Goal: Task Accomplishment & Management: Use online tool/utility

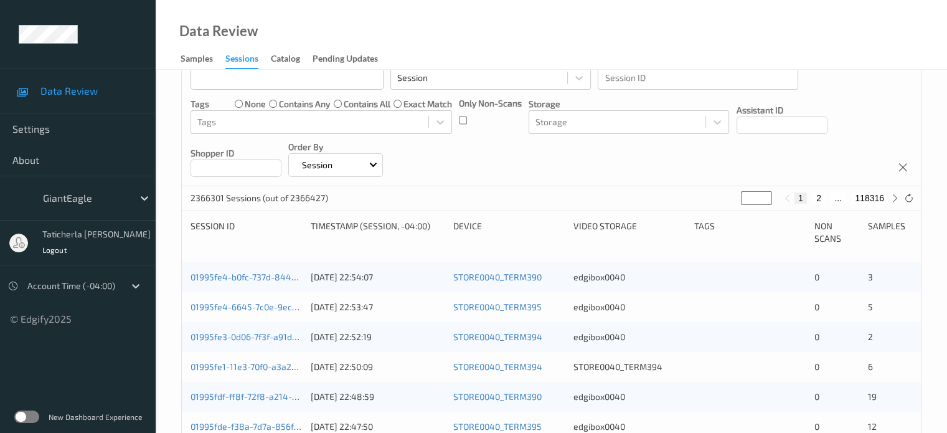
scroll to position [62, 0]
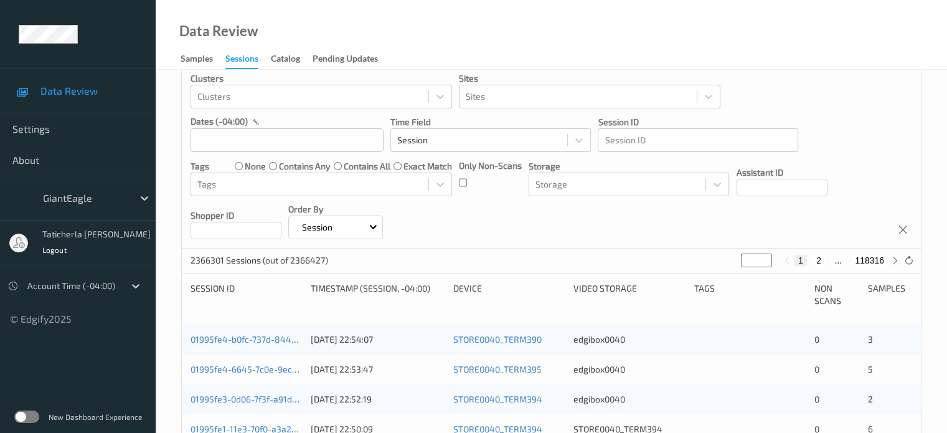
click at [20, 415] on label at bounding box center [26, 416] width 25 height 12
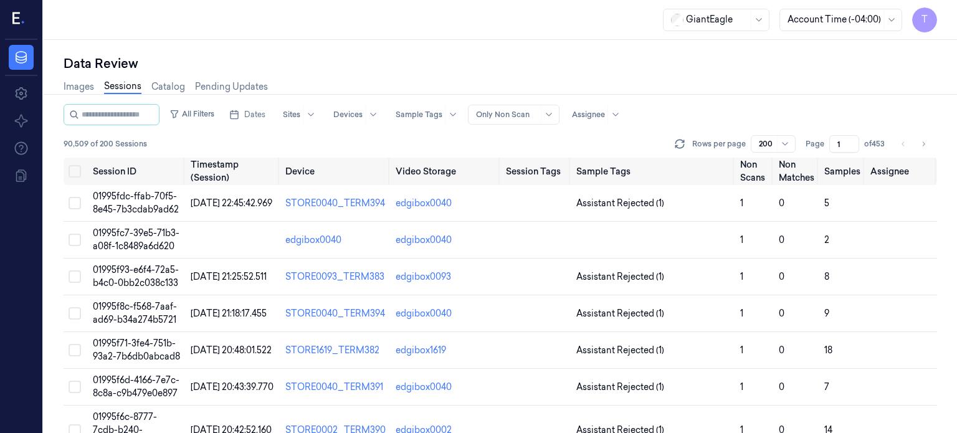
click at [466, 54] on div "Data Review Images Sessions Catalog Pending Updates All Filters Dates Sites Dev…" at bounding box center [500, 236] width 913 height 393
click at [130, 87] on link "Sessions" at bounding box center [122, 87] width 37 height 14
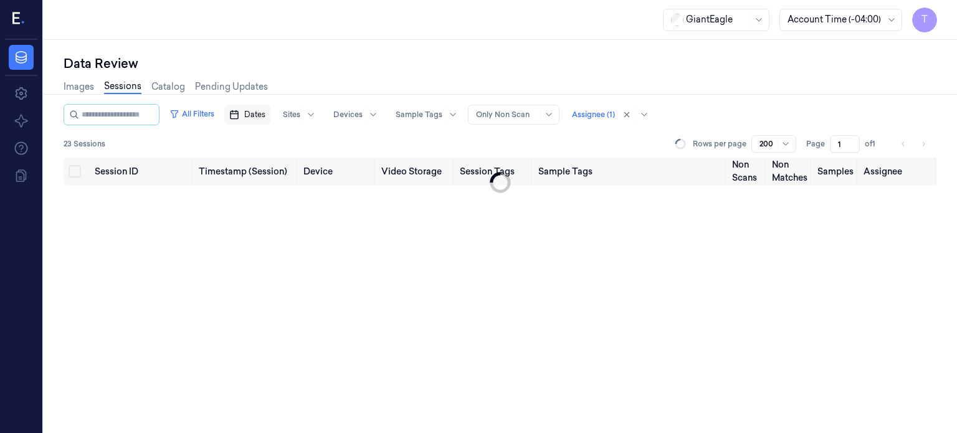
click at [265, 113] on span "Dates" at bounding box center [254, 114] width 21 height 11
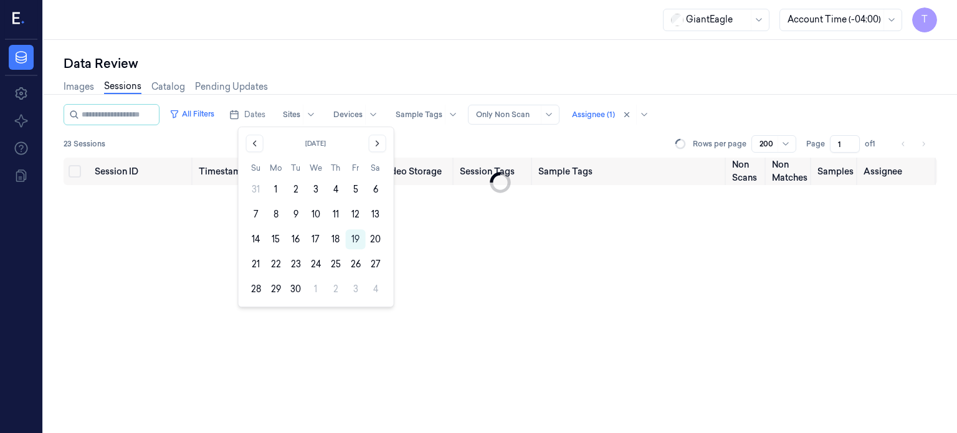
click at [436, 231] on div "Session ID Timestamp (Session) Device Video Storage Session Tags Sample Tags No…" at bounding box center [500, 296] width 873 height 276
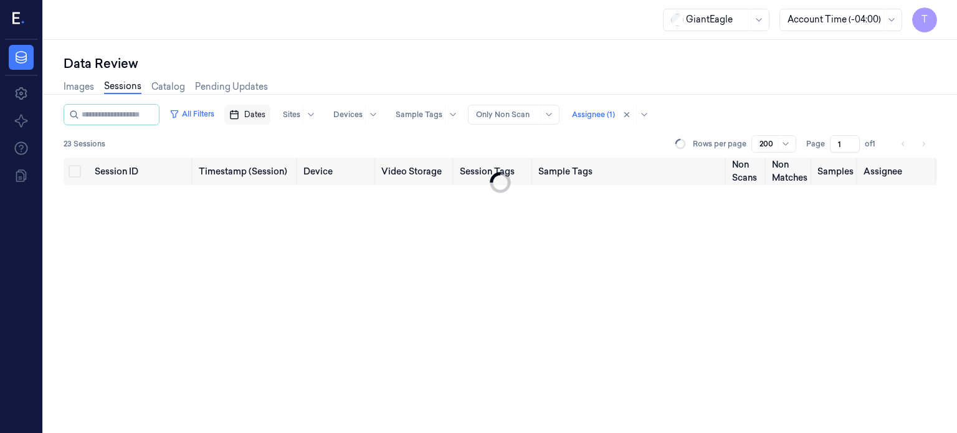
click at [265, 111] on span "Dates" at bounding box center [254, 114] width 21 height 11
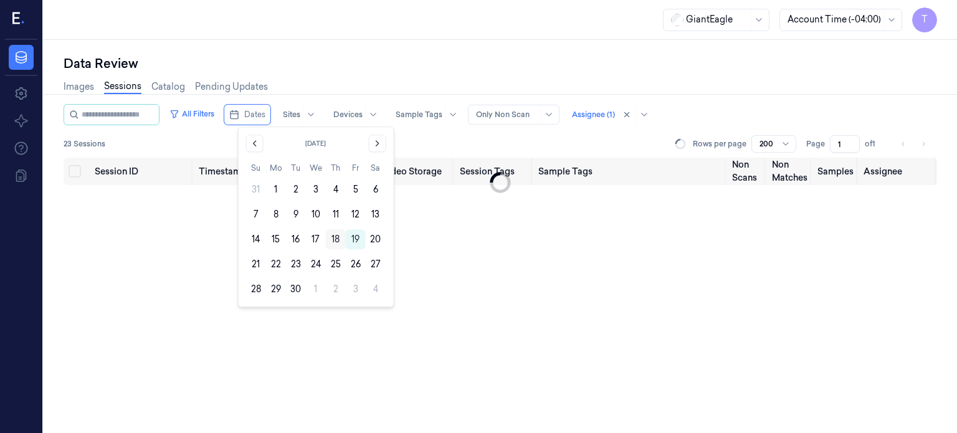
click at [336, 237] on button "18" at bounding box center [336, 239] width 20 height 20
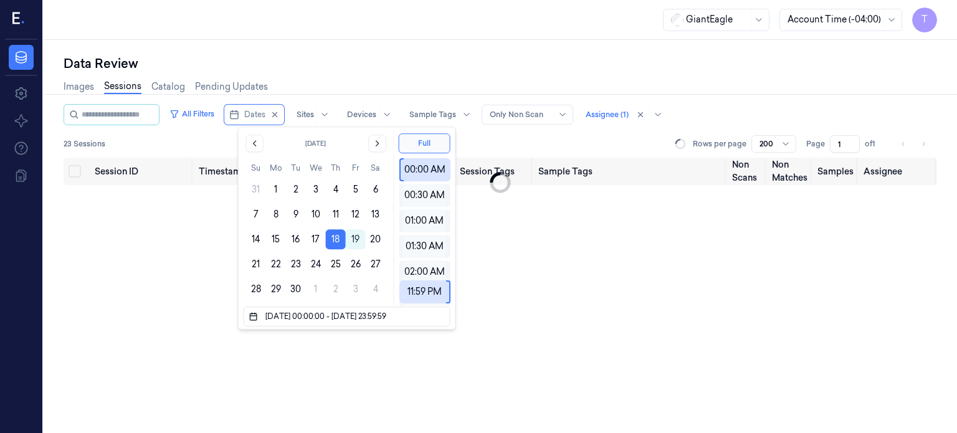
click at [407, 60] on div "Data Review" at bounding box center [500, 63] width 873 height 17
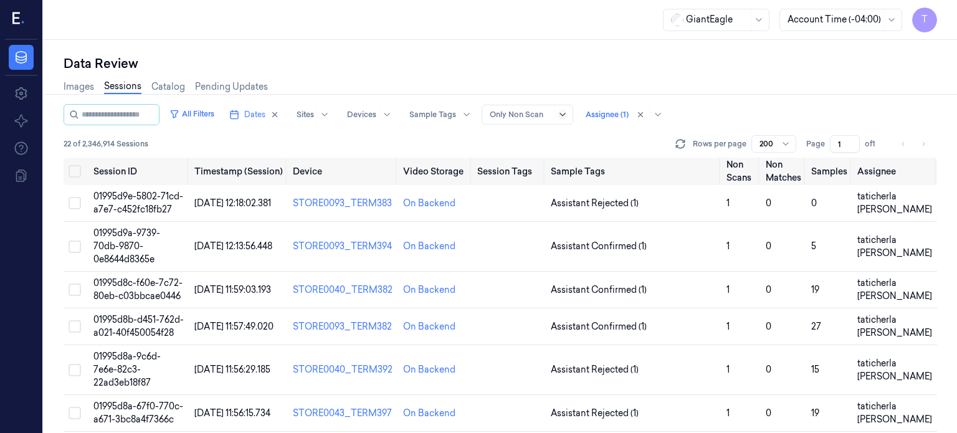
click at [567, 111] on icon at bounding box center [562, 115] width 10 height 10
click at [541, 159] on div "Only Non Scan" at bounding box center [532, 160] width 63 height 13
click at [623, 113] on div at bounding box center [606, 114] width 43 height 11
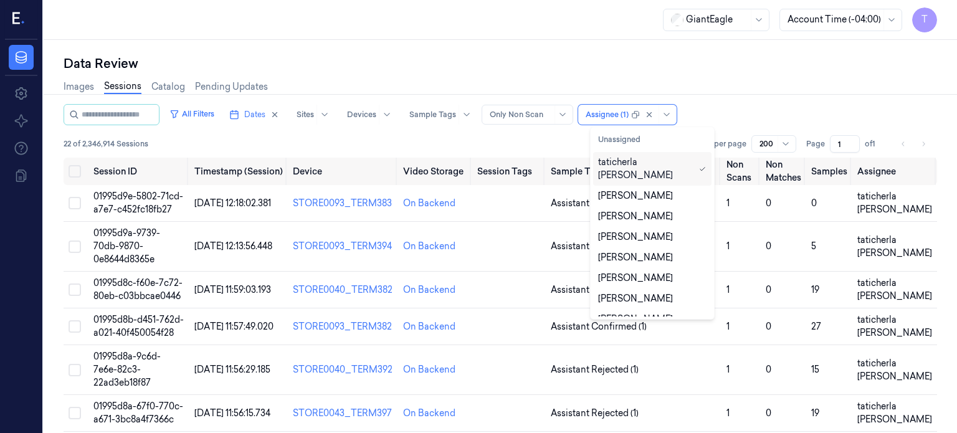
click at [630, 161] on div "taticherla rabbani" at bounding box center [646, 169] width 96 height 26
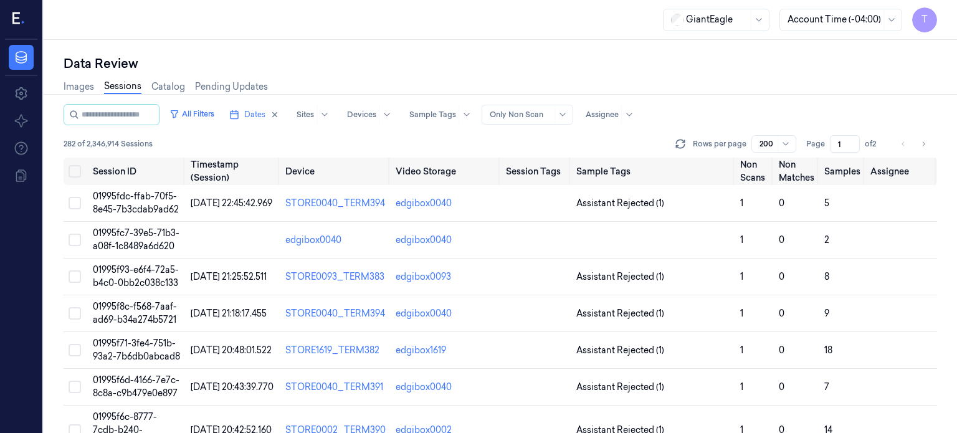
click at [708, 105] on div "All Filters Dates Sites Devices Sample Tags Alert Type Only Non Scan Assignee" at bounding box center [500, 114] width 873 height 21
click at [435, 15] on div "GiantEagle Account Time (-04:00) T" at bounding box center [500, 20] width 913 height 40
click at [359, 55] on div "Data Review" at bounding box center [500, 63] width 873 height 17
click at [476, 14] on div "GiantEagle Account Time (-04:00) T" at bounding box center [500, 20] width 913 height 40
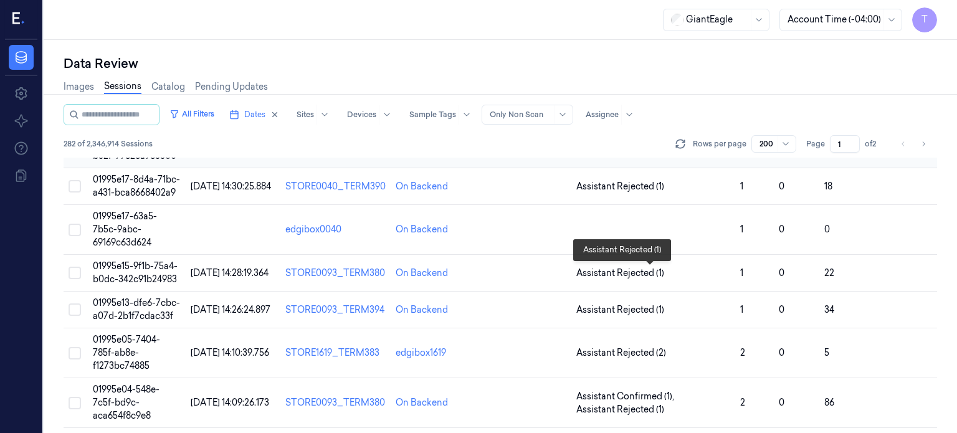
scroll to position [6914, 0]
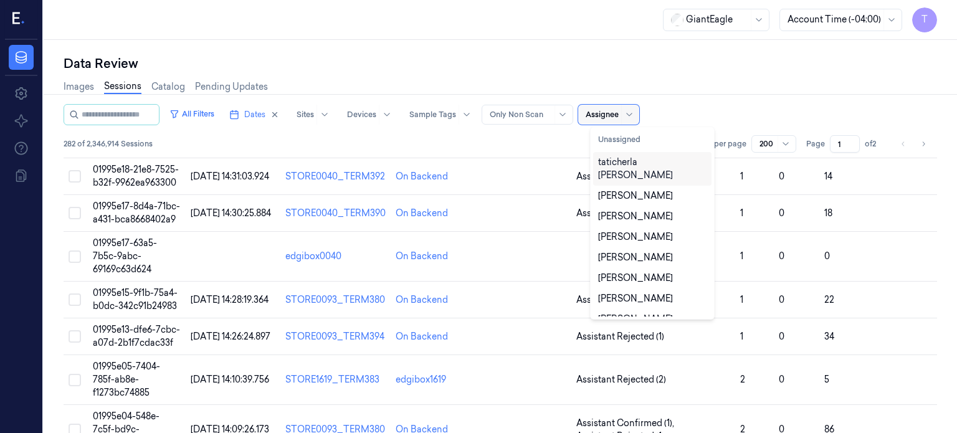
click at [614, 111] on div at bounding box center [601, 114] width 33 height 11
click at [629, 166] on div "taticherla rabbani" at bounding box center [652, 169] width 108 height 26
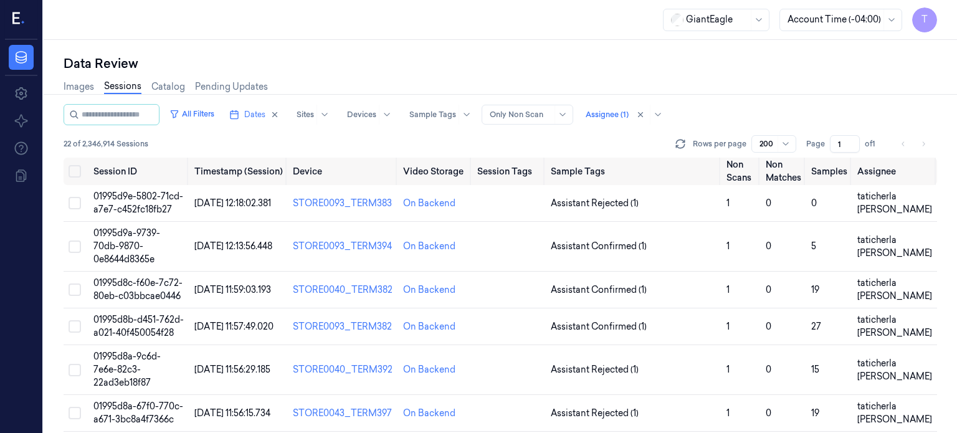
click at [800, 115] on div "All Filters Dates Sites Devices Sample Tags Alert Type Only Non Scan Assignee (…" at bounding box center [500, 114] width 873 height 21
click at [143, 202] on td "01995d9e-5802-71cd-a7e7-c452fc18fb27" at bounding box center [138, 203] width 100 height 37
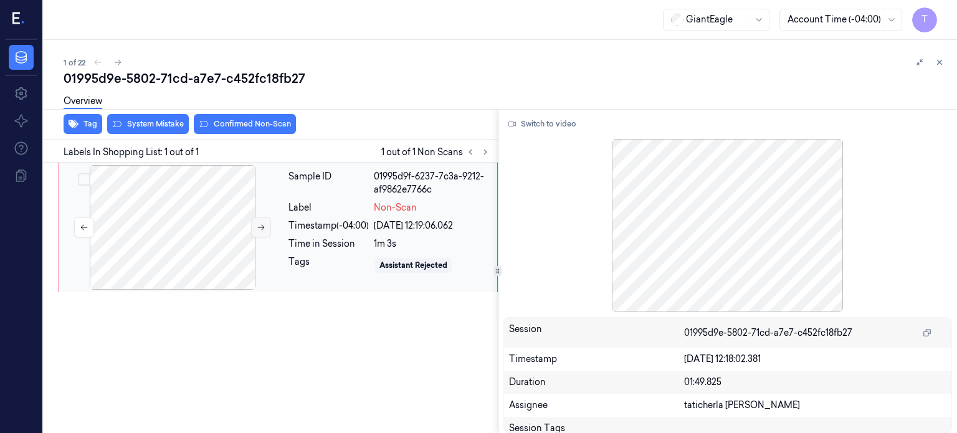
click at [255, 226] on button at bounding box center [261, 227] width 20 height 20
click at [255, 229] on button at bounding box center [261, 227] width 20 height 20
click at [496, 62] on div "1 of 22" at bounding box center [505, 62] width 883 height 15
click at [546, 120] on button "Switch to video" at bounding box center [542, 124] width 78 height 20
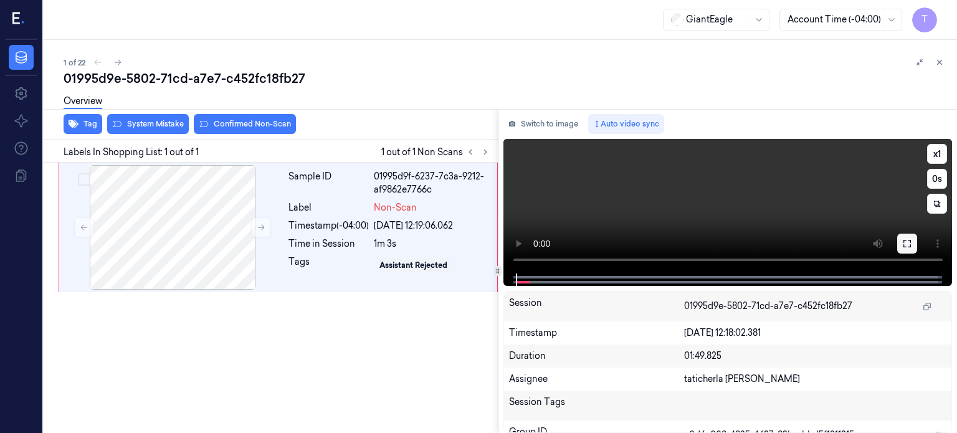
click at [909, 242] on icon at bounding box center [907, 244] width 10 height 10
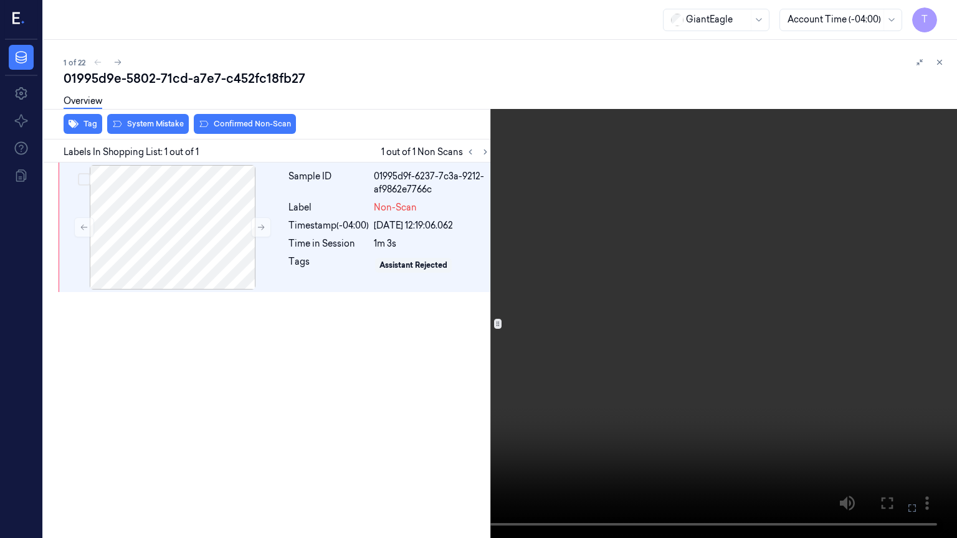
click at [0, 0] on icon at bounding box center [0, 0] width 0 height 0
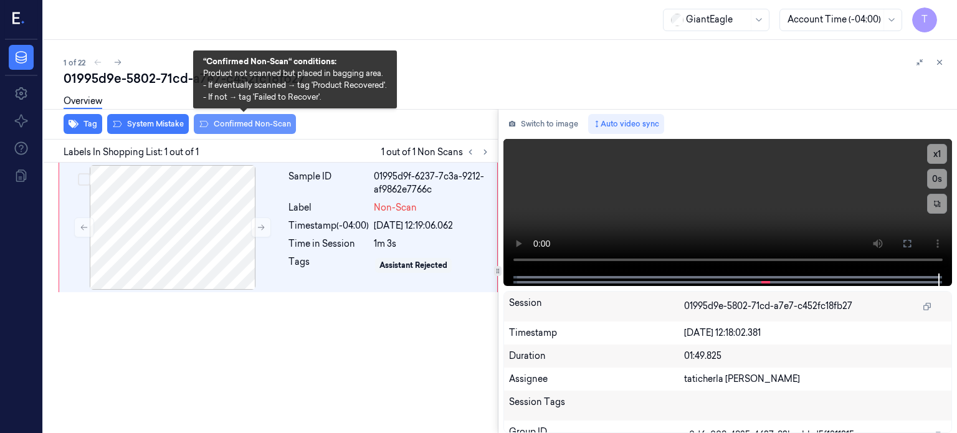
click at [232, 121] on button "Confirmed Non-Scan" at bounding box center [245, 124] width 102 height 20
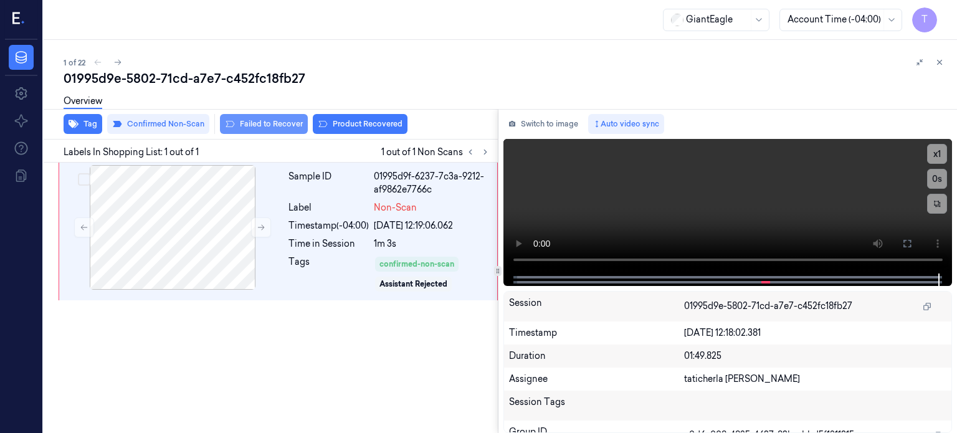
click at [279, 123] on button "Failed to Recover" at bounding box center [264, 124] width 88 height 20
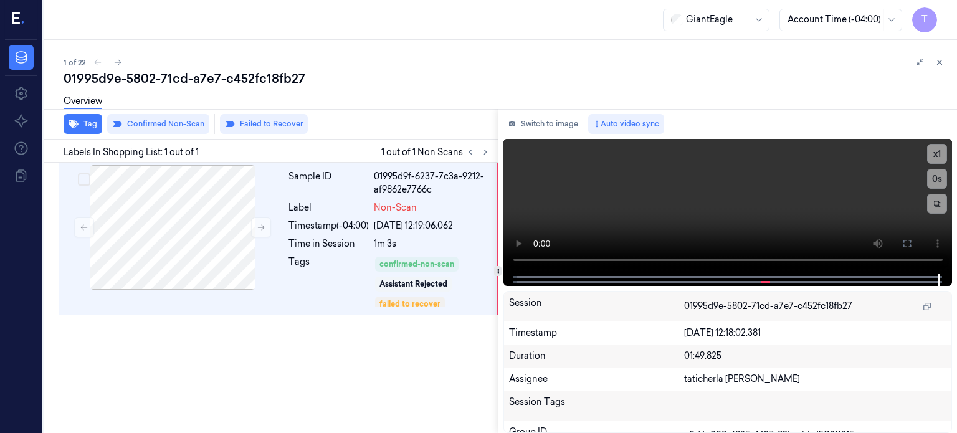
click at [96, 64] on div "1 of 22" at bounding box center [505, 62] width 883 height 15
click at [119, 62] on icon at bounding box center [118, 63] width 7 height 6
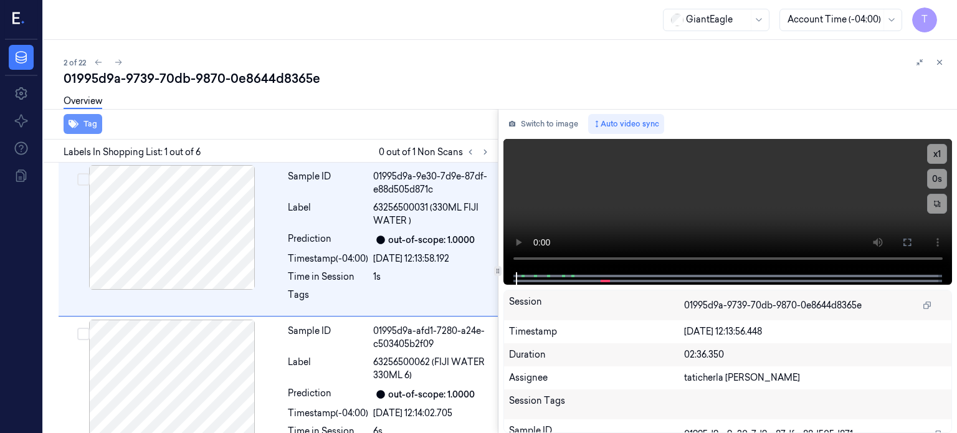
click at [72, 125] on icon "button" at bounding box center [74, 124] width 10 height 8
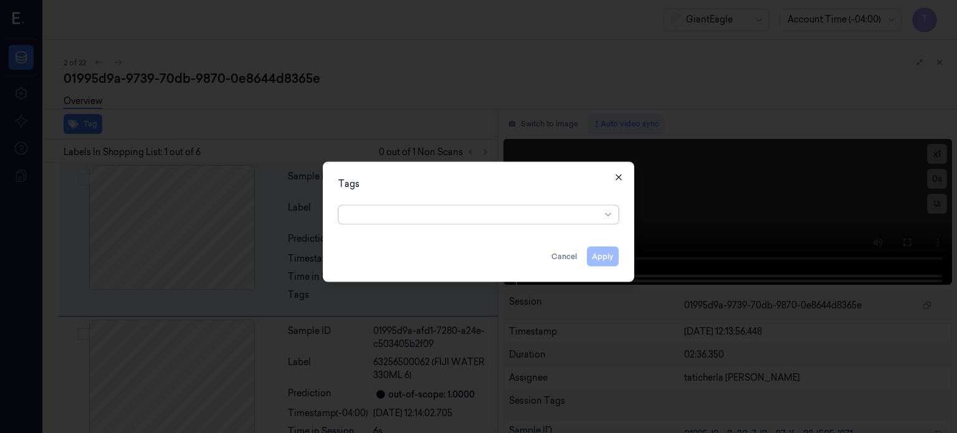
click at [619, 174] on icon "button" at bounding box center [619, 177] width 10 height 10
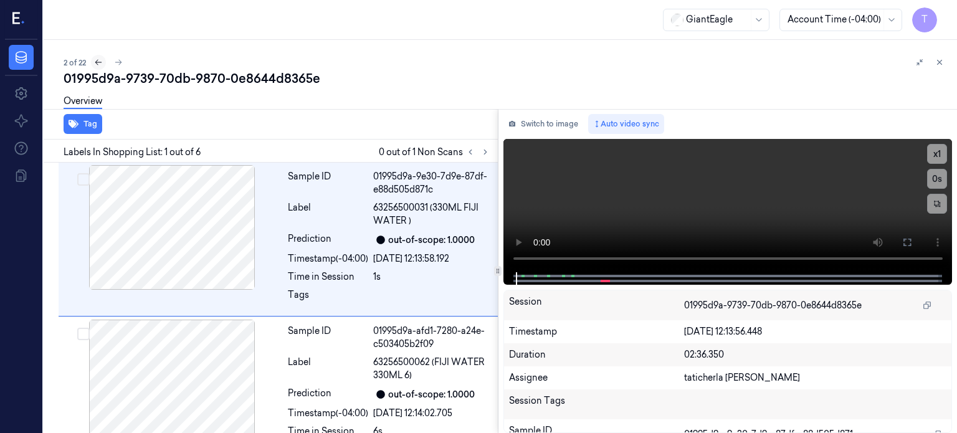
click at [97, 65] on icon at bounding box center [98, 62] width 9 height 9
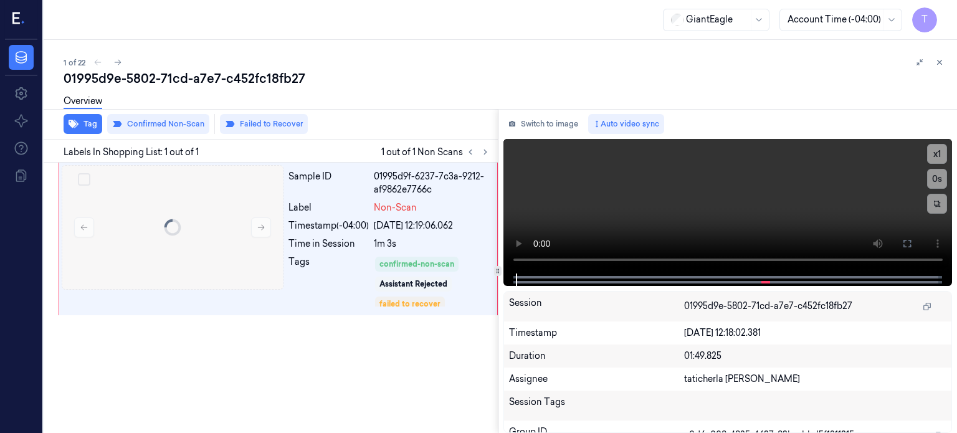
click at [97, 63] on div "1 of 22" at bounding box center [505, 62] width 883 height 15
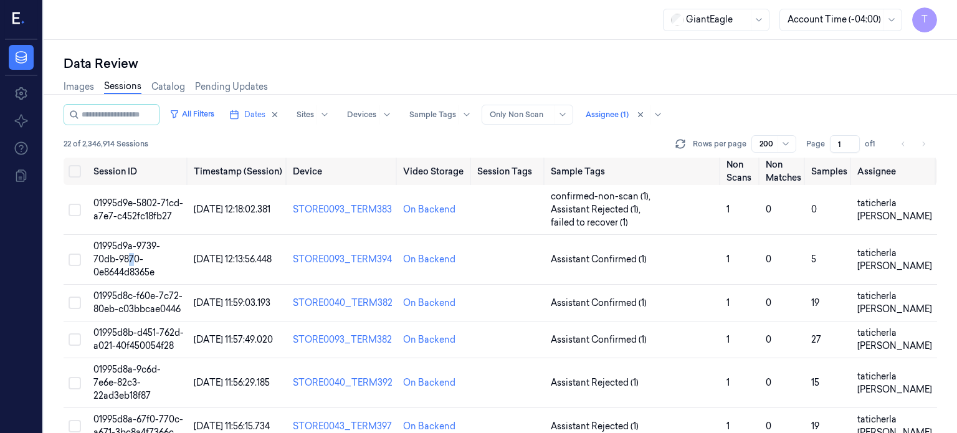
click at [132, 244] on span "01995d9a-9739-70db-9870-0e8644d8365e" at bounding box center [126, 258] width 67 height 37
click at [127, 290] on span "01995d8c-f60e-7c72-80eb-c03bbcae0446" at bounding box center [137, 302] width 89 height 24
click at [115, 244] on span "01995d9a-9739-70db-9870-0e8644d8365e" at bounding box center [126, 258] width 67 height 37
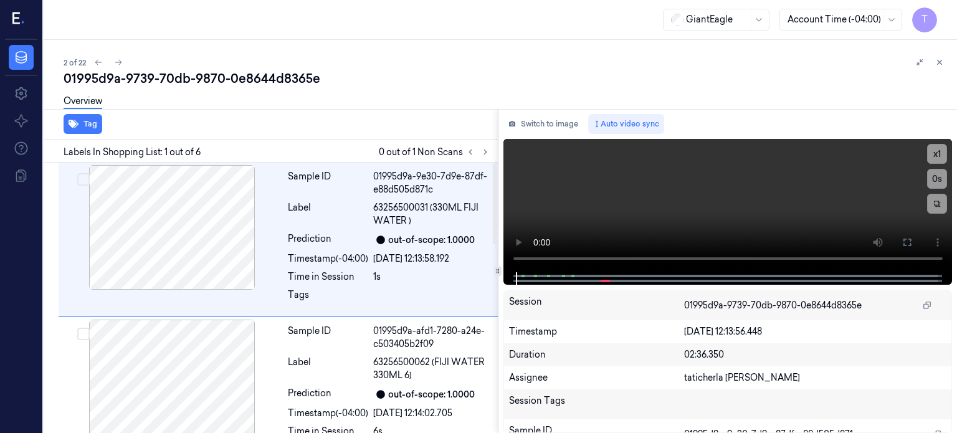
click at [196, 153] on span "Labels In Shopping List: 1 out of 6" at bounding box center [132, 152] width 137 height 13
drag, startPoint x: 199, startPoint y: 151, endPoint x: 185, endPoint y: 151, distance: 14.3
click at [193, 151] on span "Labels In Shopping List: 1 out of 6" at bounding box center [132, 152] width 137 height 13
click at [163, 152] on span "Labels In Shopping List: 1 out of 6" at bounding box center [132, 152] width 137 height 13
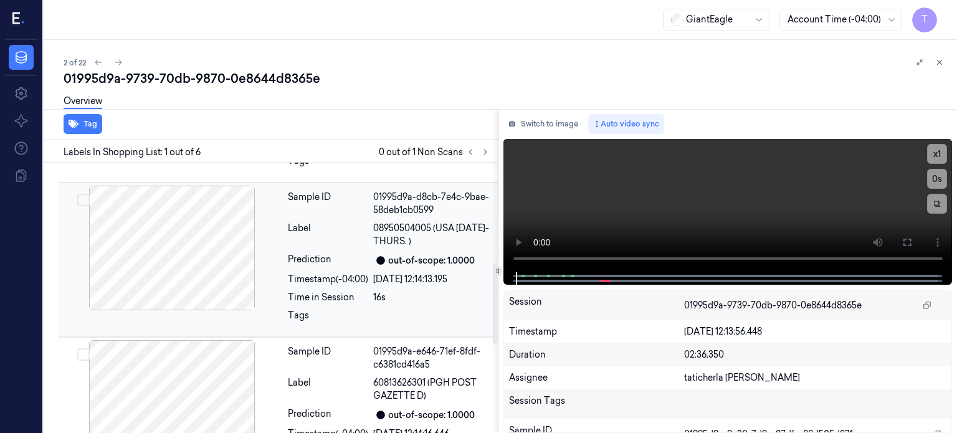
scroll to position [498, 0]
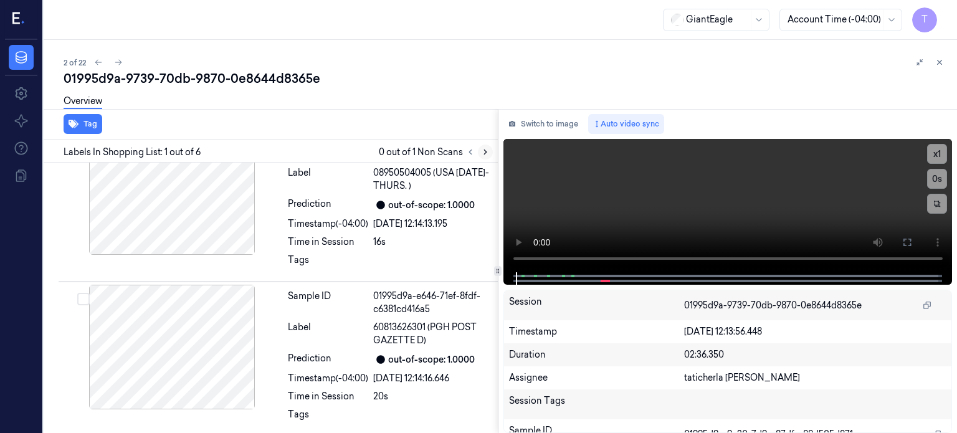
click at [485, 150] on icon at bounding box center [485, 152] width 2 height 4
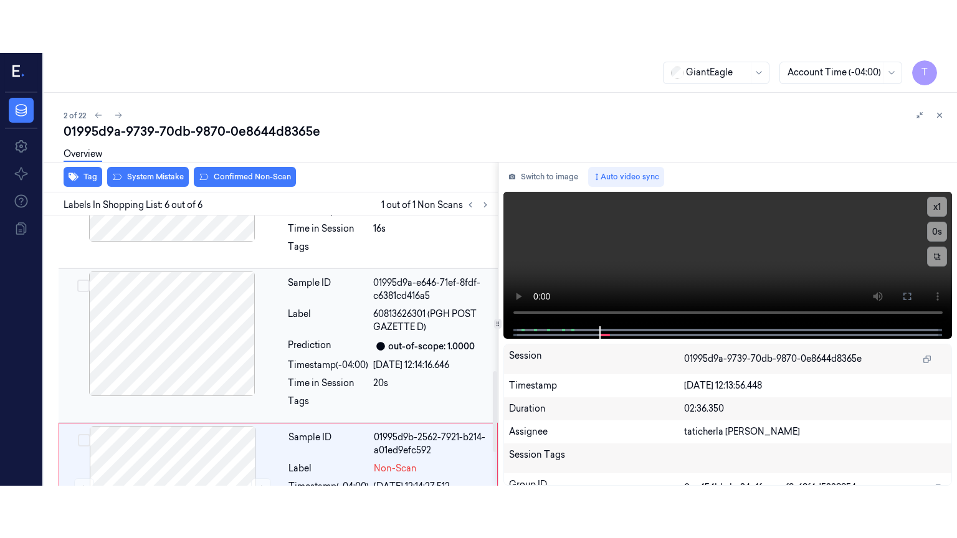
scroll to position [635, 0]
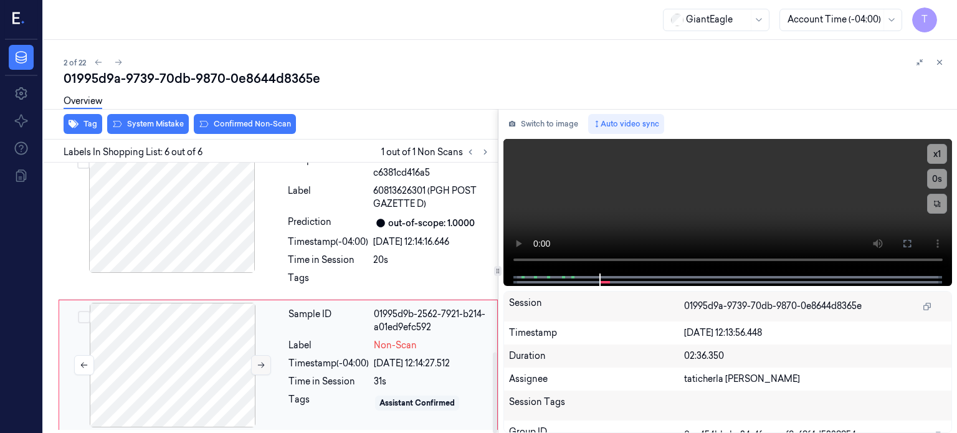
click at [257, 361] on icon at bounding box center [261, 365] width 9 height 9
click at [906, 242] on icon at bounding box center [907, 244] width 10 height 10
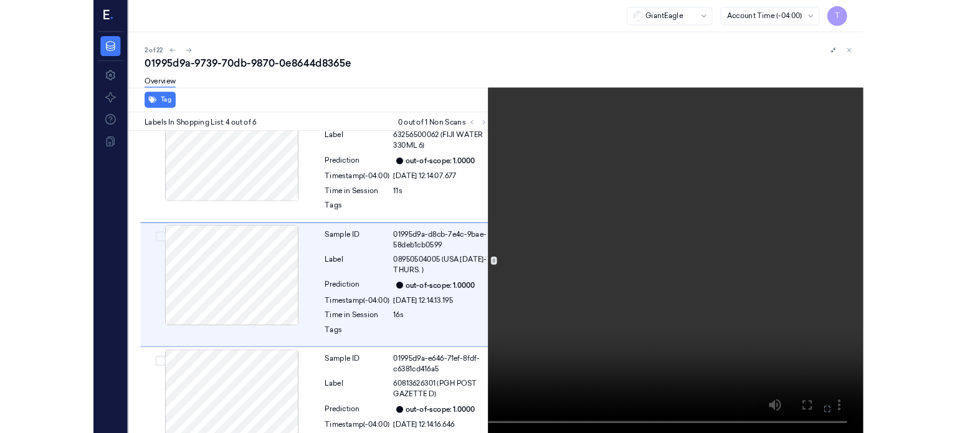
scroll to position [351, 0]
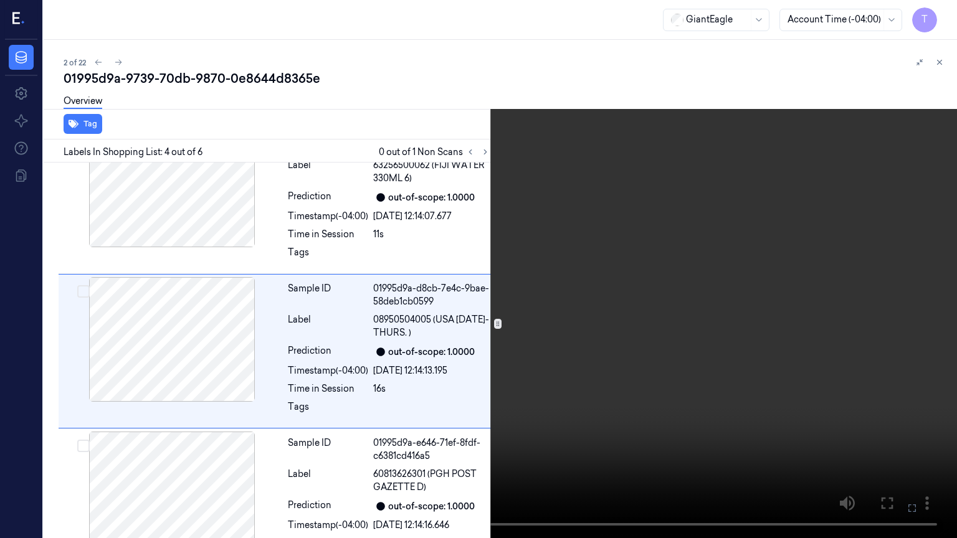
click at [0, 0] on icon at bounding box center [0, 0] width 0 height 0
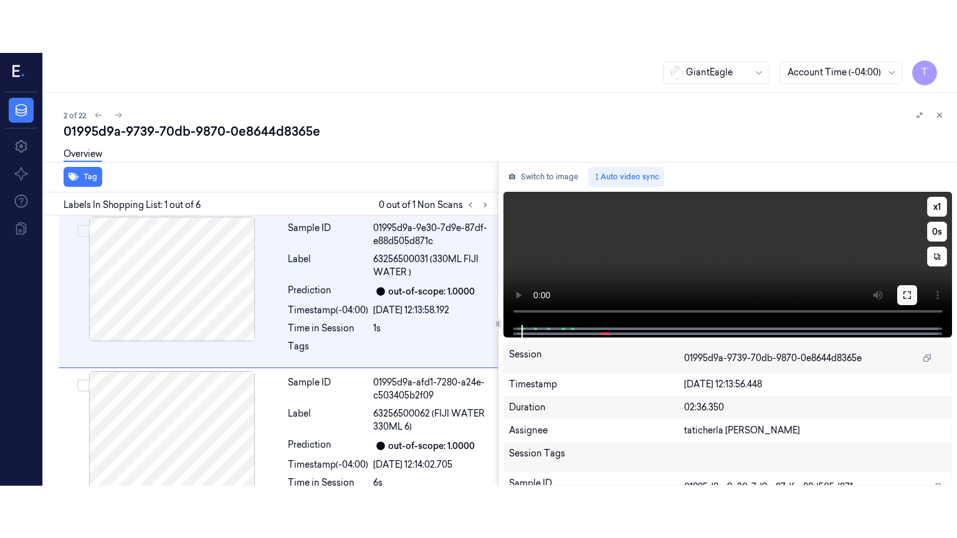
scroll to position [0, 0]
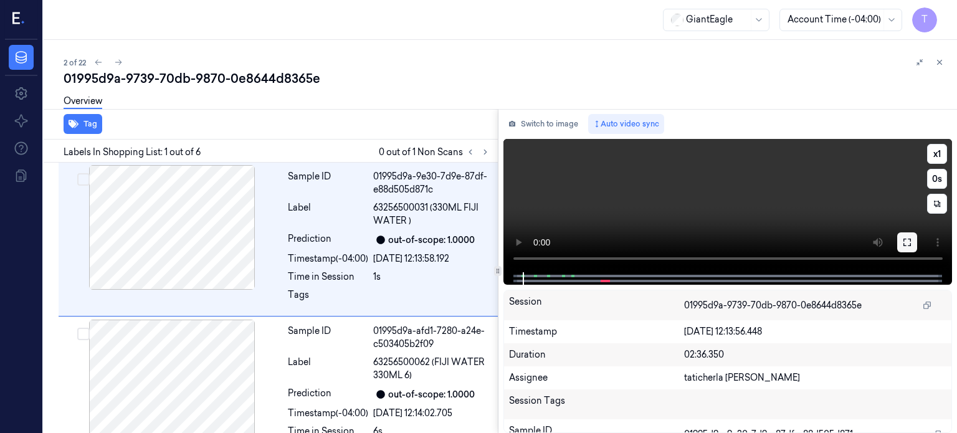
click at [904, 240] on icon at bounding box center [907, 242] width 10 height 10
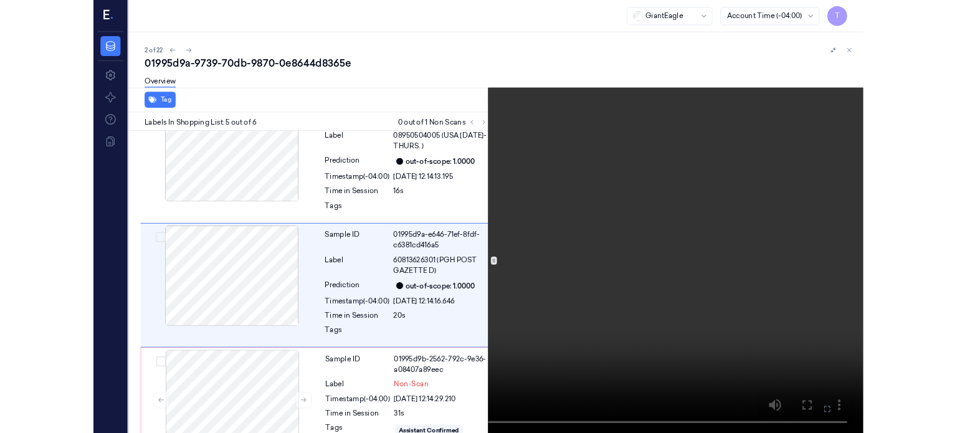
scroll to position [505, 0]
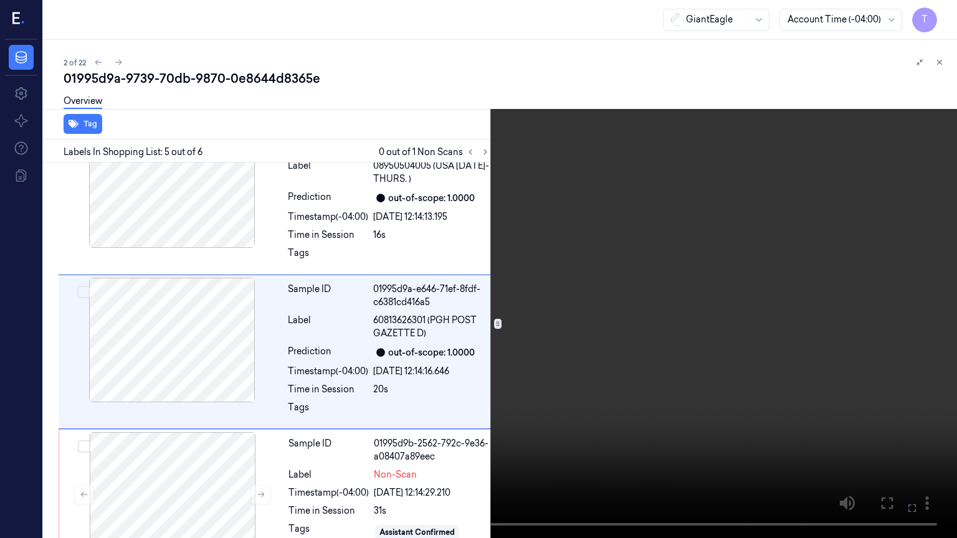
click at [0, 0] on icon at bounding box center [0, 0] width 0 height 0
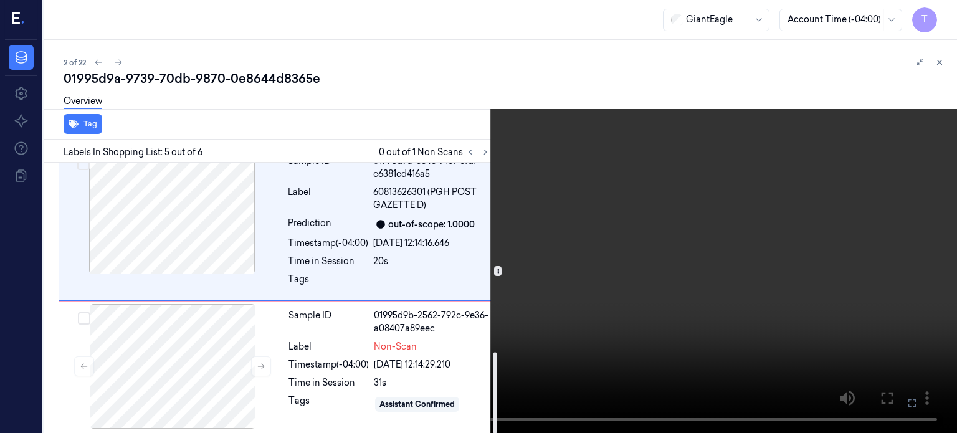
scroll to position [635, 0]
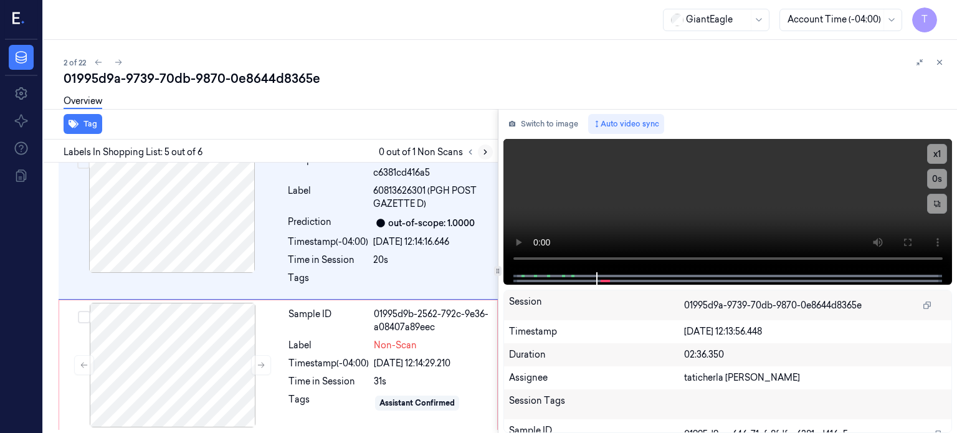
click at [484, 151] on icon at bounding box center [485, 152] width 9 height 9
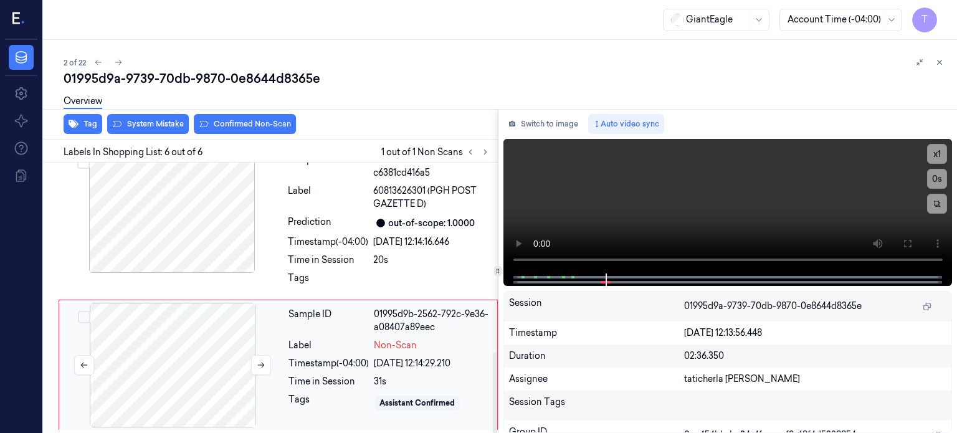
click at [192, 341] on div at bounding box center [173, 365] width 222 height 125
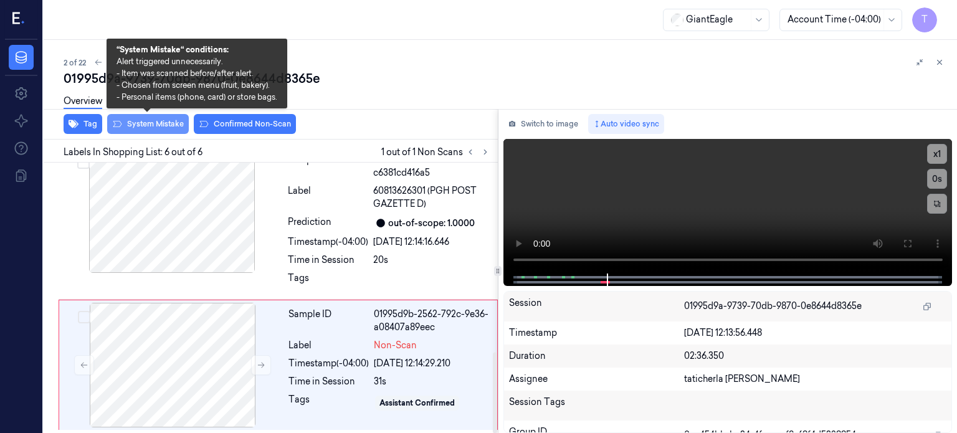
click at [147, 121] on button "System Mistake" at bounding box center [148, 124] width 82 height 20
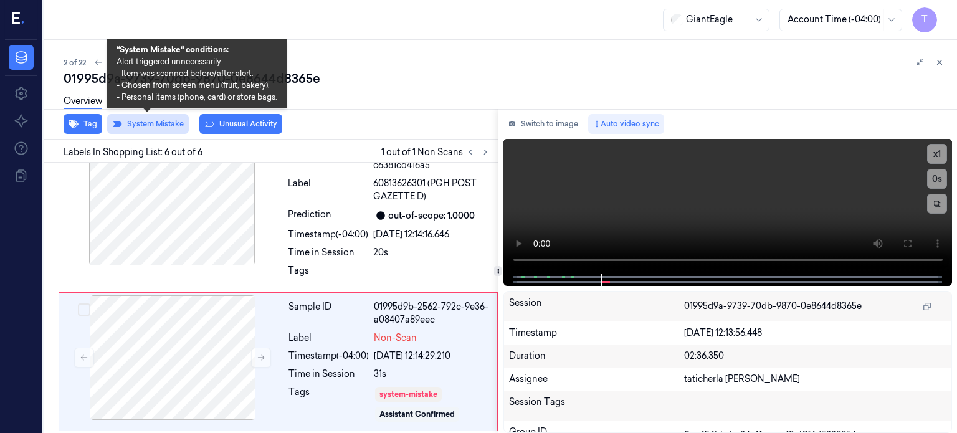
click at [154, 123] on button "System Mistake" at bounding box center [148, 124] width 82 height 20
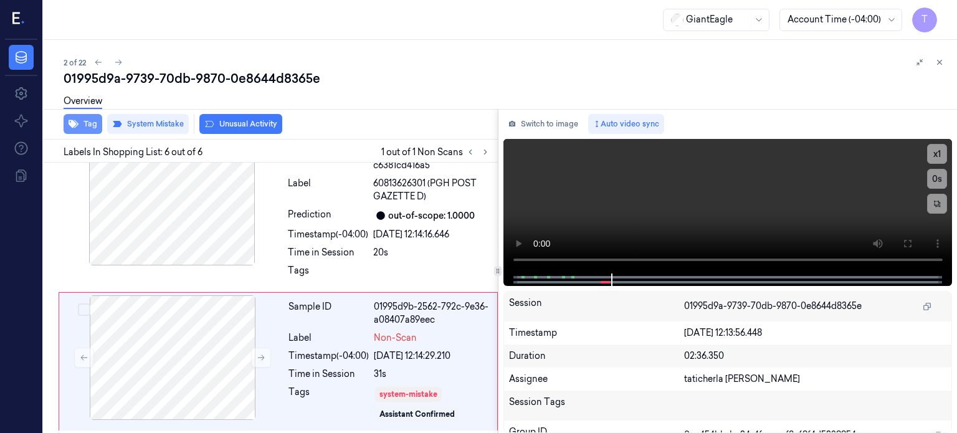
scroll to position [635, 0]
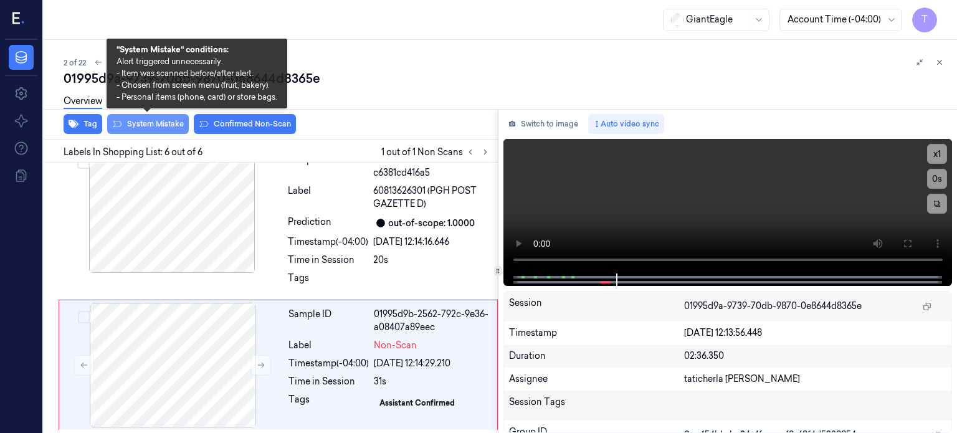
click at [174, 125] on button "System Mistake" at bounding box center [148, 124] width 82 height 20
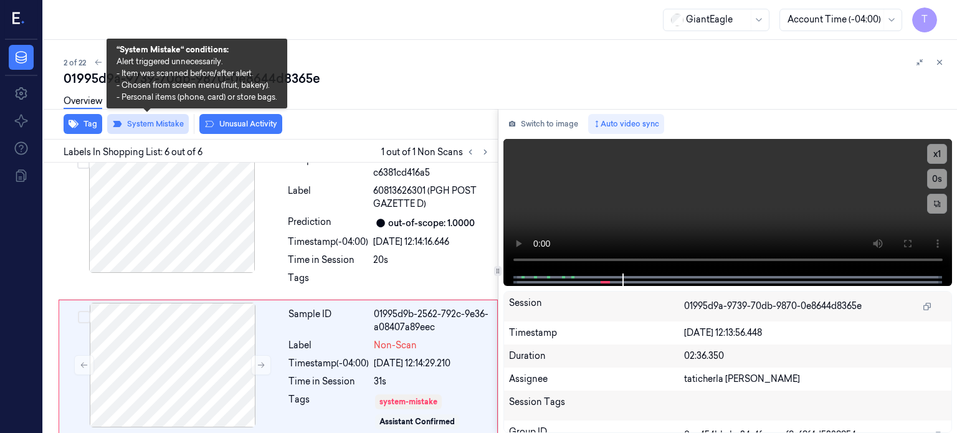
scroll to position [642, 0]
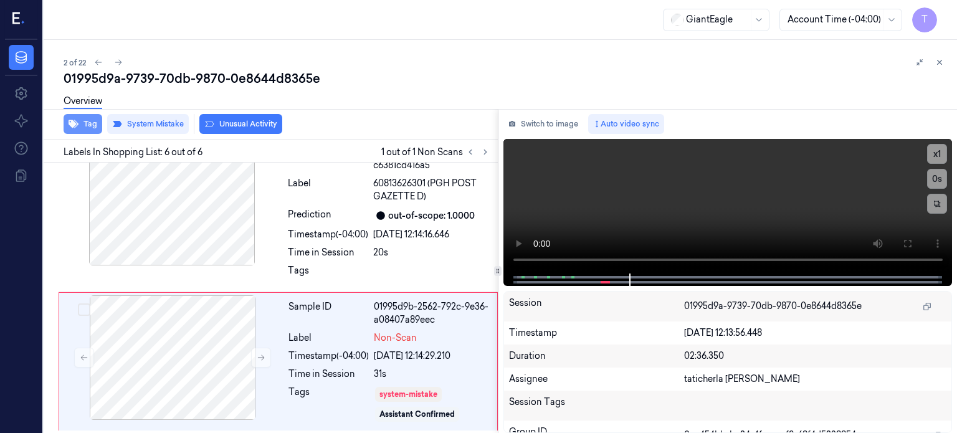
click at [89, 123] on button "Tag" at bounding box center [83, 124] width 39 height 20
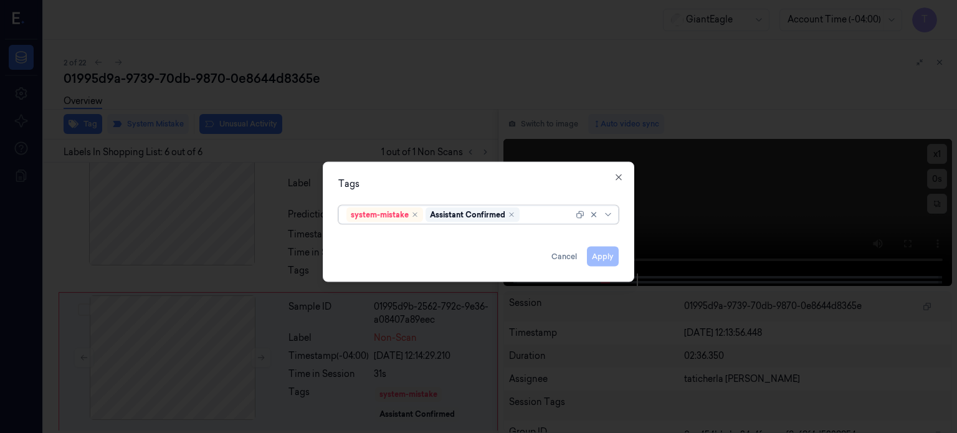
click at [529, 214] on div at bounding box center [547, 214] width 51 height 13
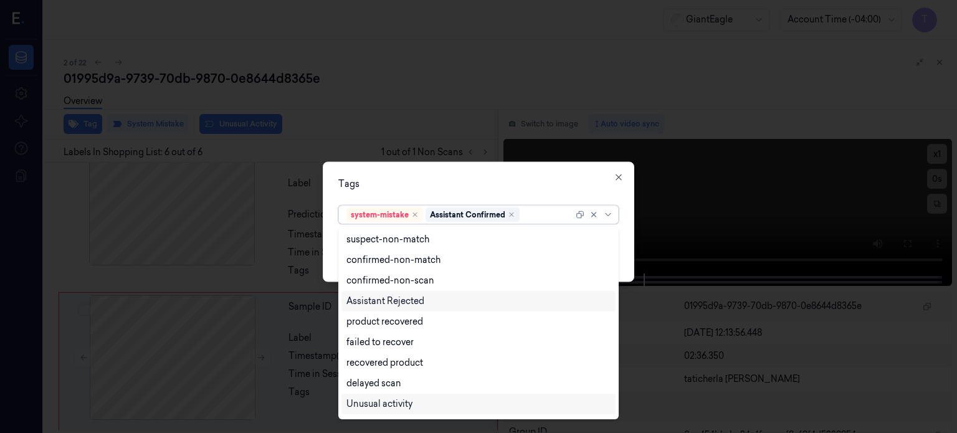
scroll to position [100, 0]
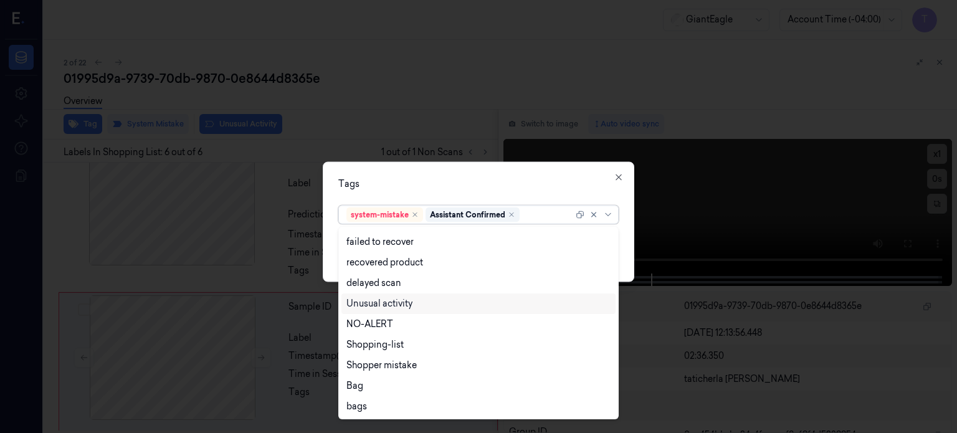
click at [406, 308] on div "Unusual activity" at bounding box center [379, 303] width 66 height 13
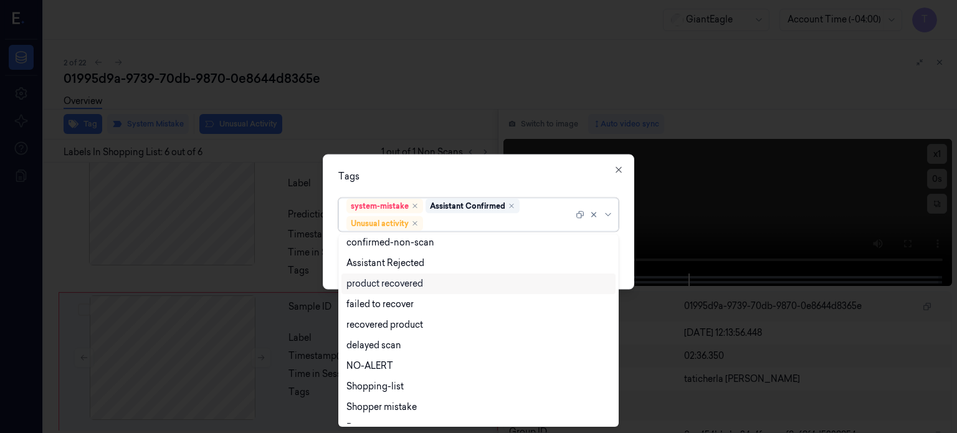
scroll to position [80, 0]
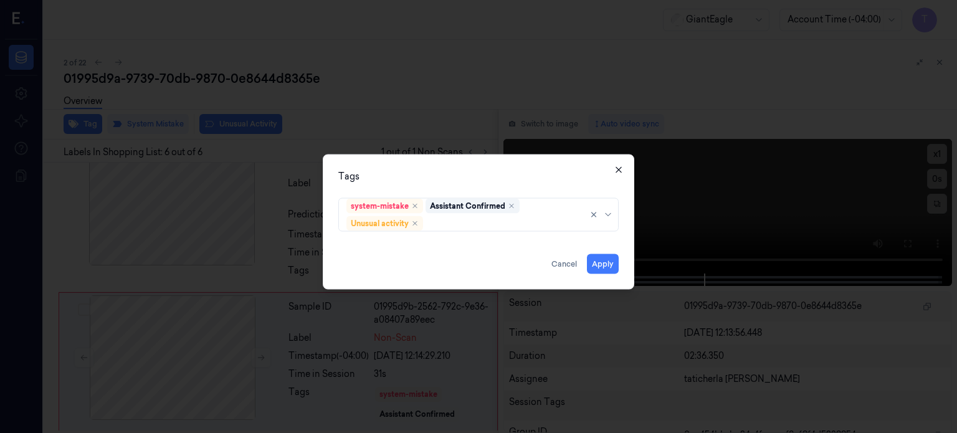
click at [620, 168] on icon "button" at bounding box center [618, 169] width 6 height 6
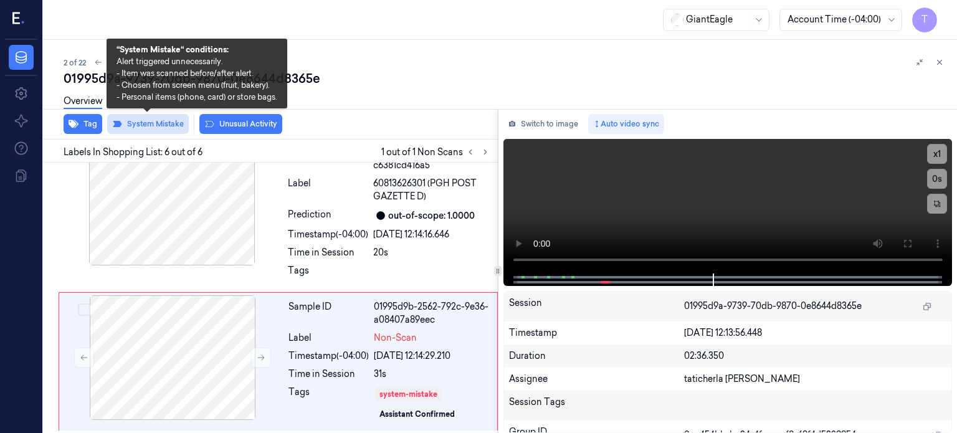
click at [132, 119] on button "System Mistake" at bounding box center [148, 124] width 82 height 20
click at [158, 121] on button "System Mistake" at bounding box center [148, 124] width 82 height 20
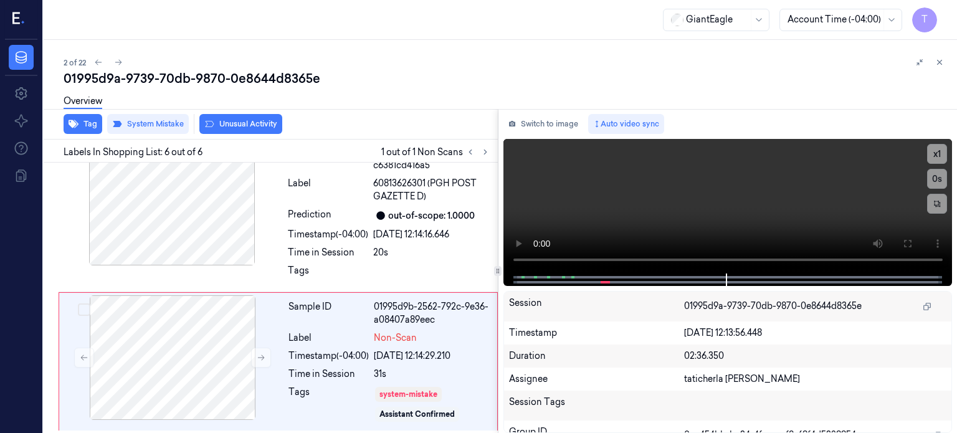
scroll to position [635, 0]
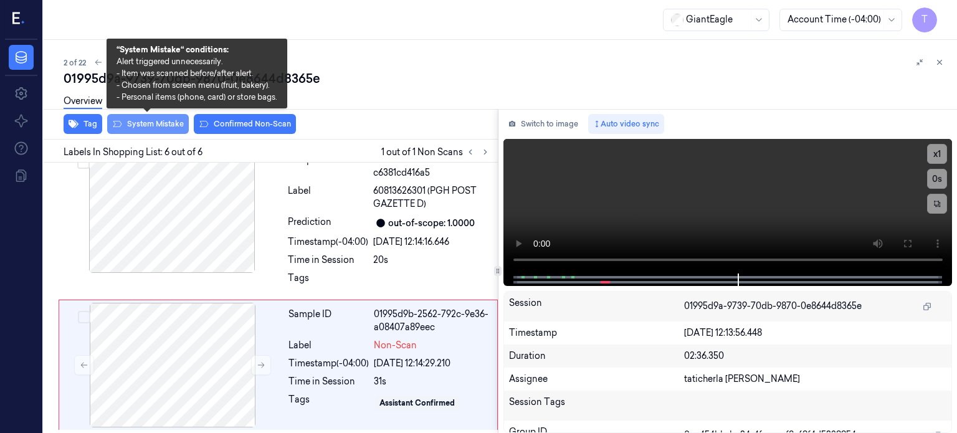
click at [155, 123] on button "System Mistake" at bounding box center [148, 124] width 82 height 20
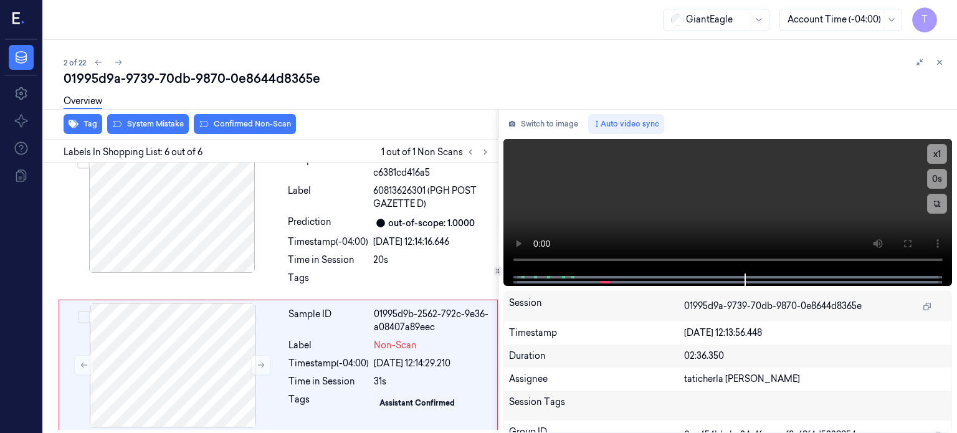
scroll to position [642, 0]
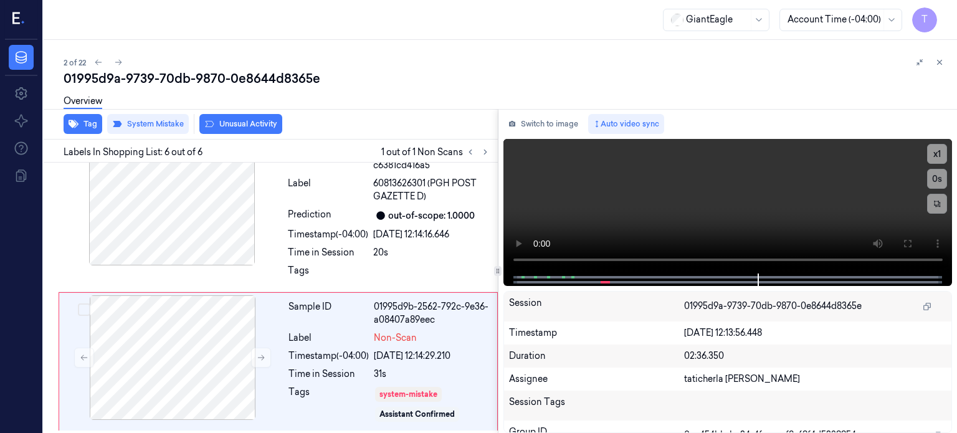
click at [155, 97] on div "Overview" at bounding box center [505, 103] width 883 height 32
click at [103, 63] on button at bounding box center [98, 62] width 15 height 15
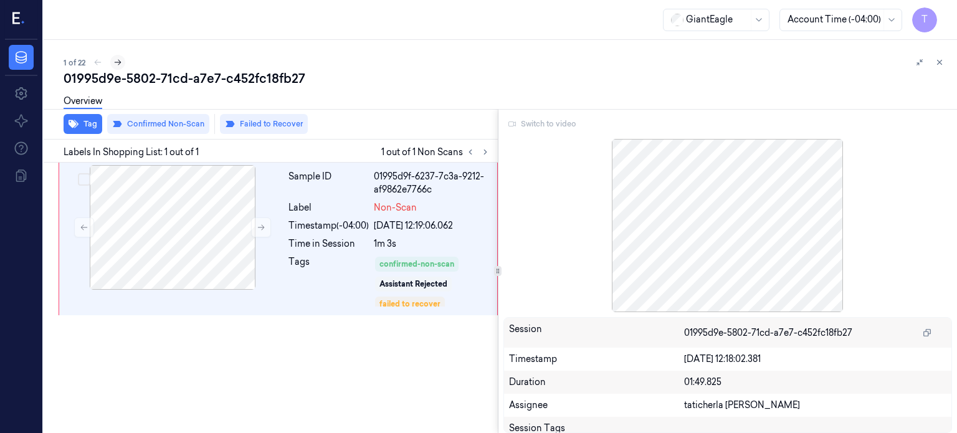
click at [116, 64] on icon at bounding box center [117, 62] width 9 height 9
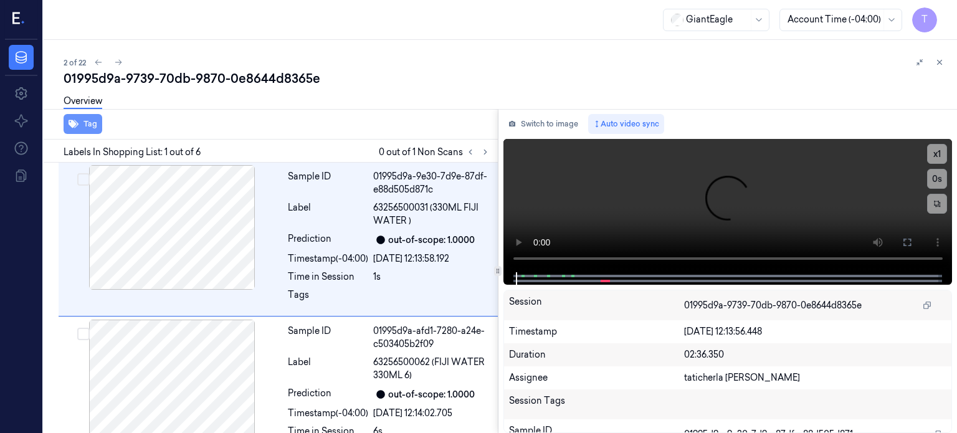
click at [88, 126] on button "Tag" at bounding box center [83, 124] width 39 height 20
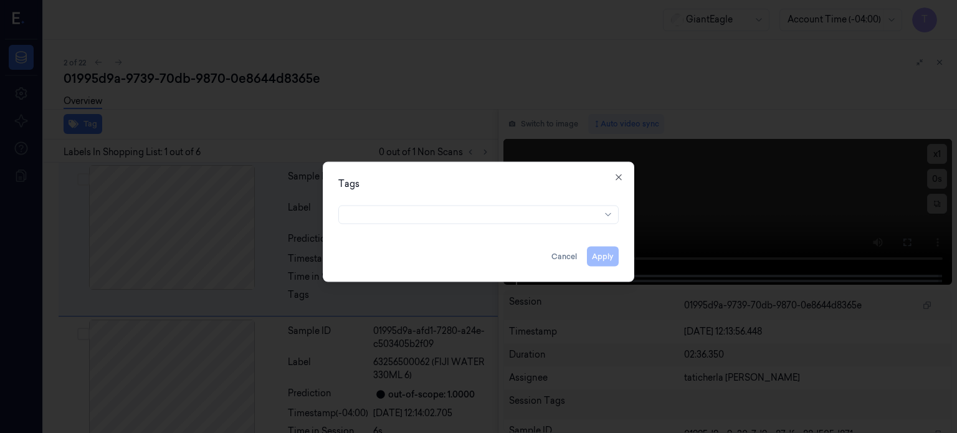
click at [612, 254] on div "Apply Cancel" at bounding box center [478, 251] width 280 height 30
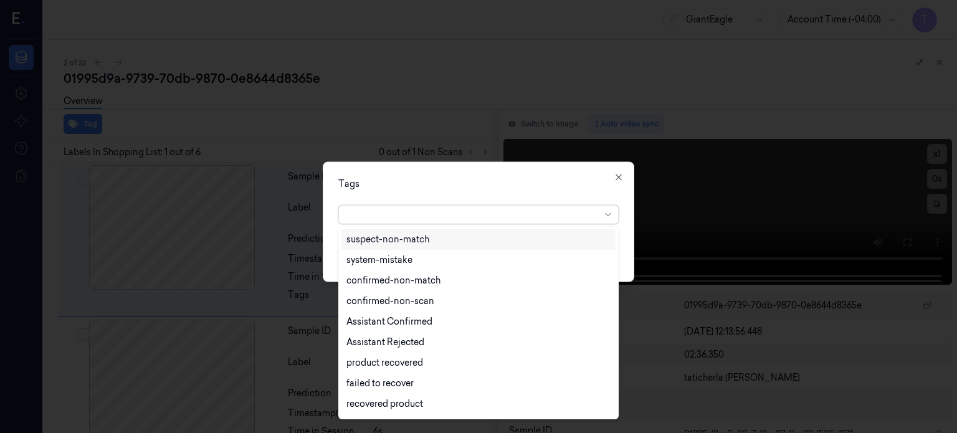
click at [408, 209] on div at bounding box center [473, 214] width 254 height 13
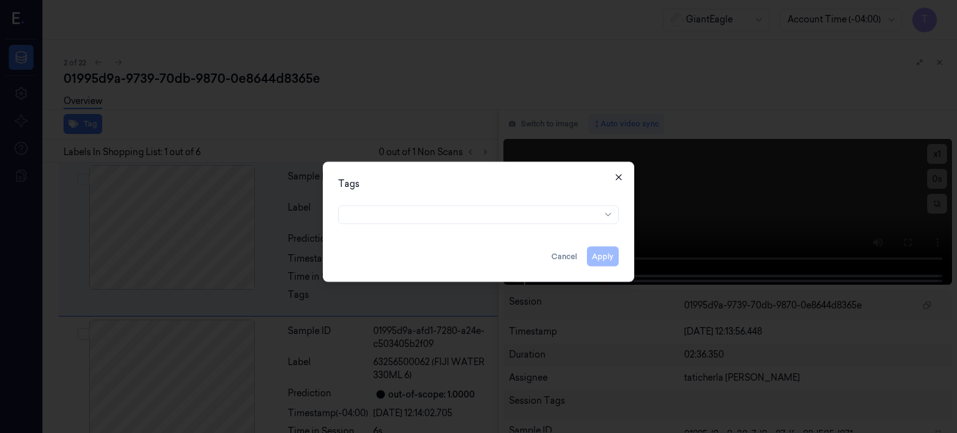
click at [615, 179] on icon "button" at bounding box center [619, 177] width 10 height 10
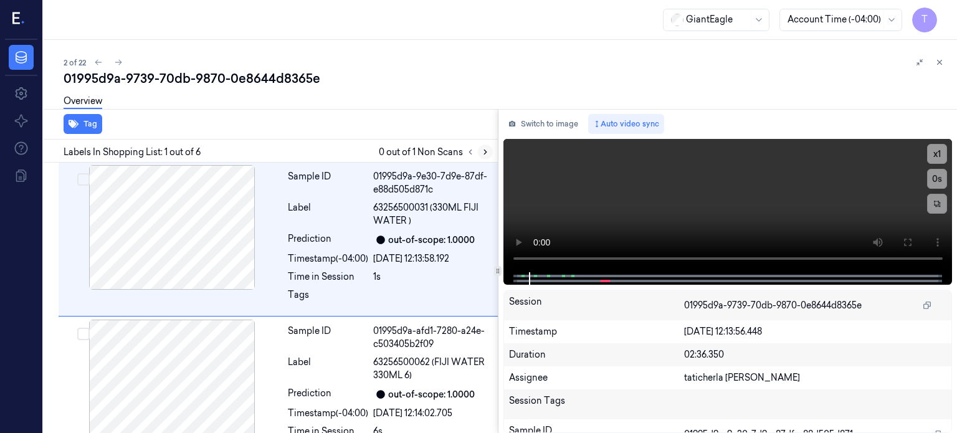
drag, startPoint x: 485, startPoint y: 151, endPoint x: 480, endPoint y: 156, distance: 6.6
click at [485, 152] on icon at bounding box center [485, 152] width 9 height 9
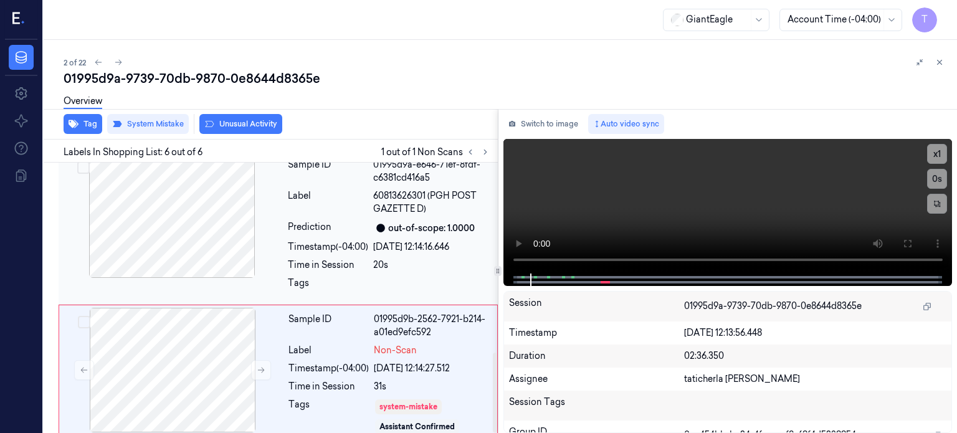
scroll to position [642, 0]
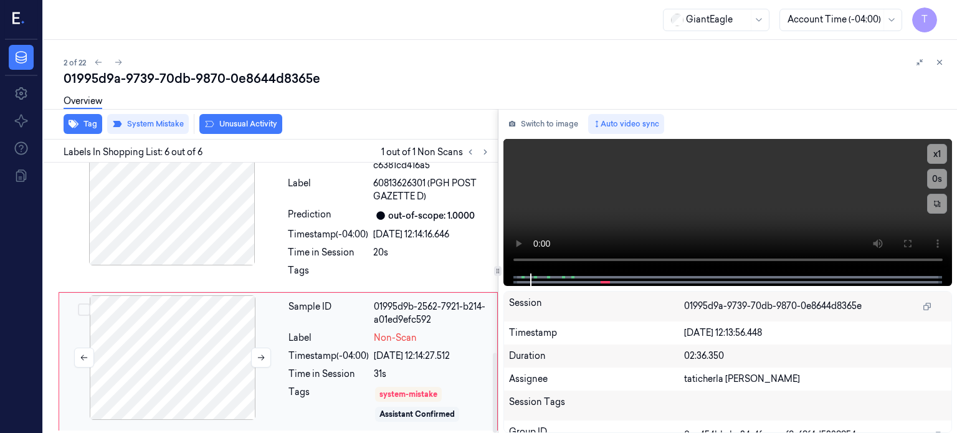
click at [177, 334] on div at bounding box center [173, 357] width 222 height 125
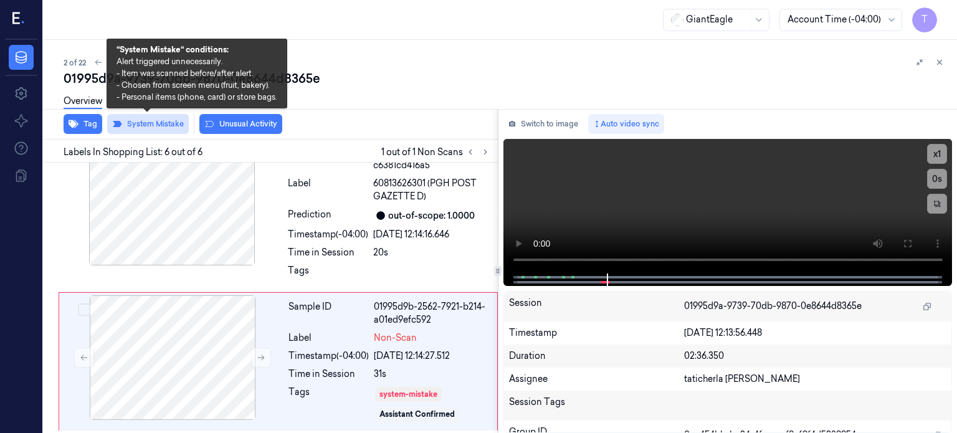
click at [151, 123] on button "System Mistake" at bounding box center [148, 124] width 82 height 20
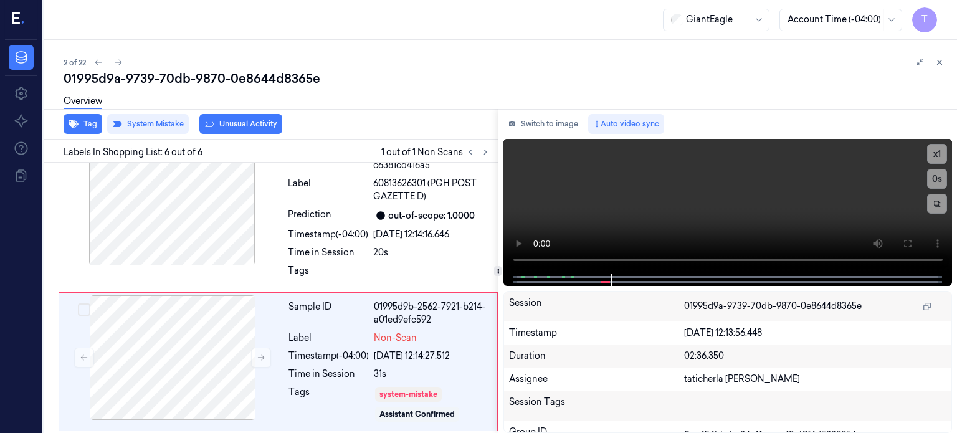
click at [207, 72] on div "01995d9a-9739-70db-9870-0e8644d8365e" at bounding box center [505, 78] width 883 height 17
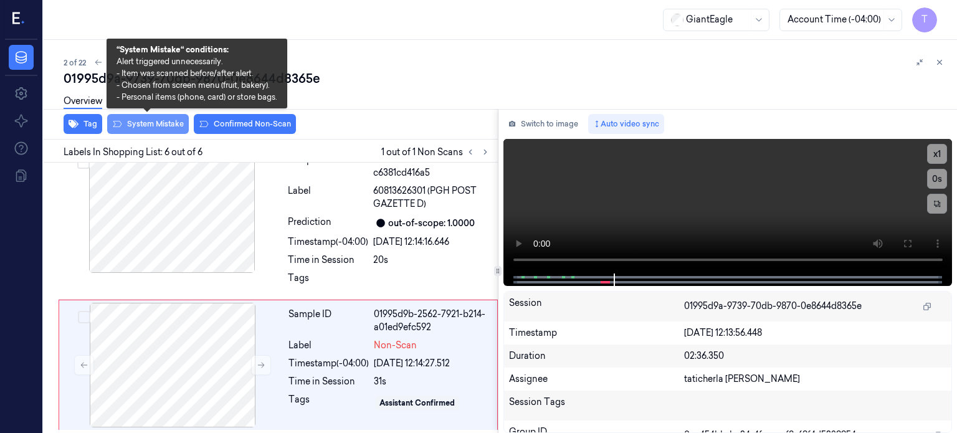
click at [143, 128] on button "System Mistake" at bounding box center [148, 124] width 82 height 20
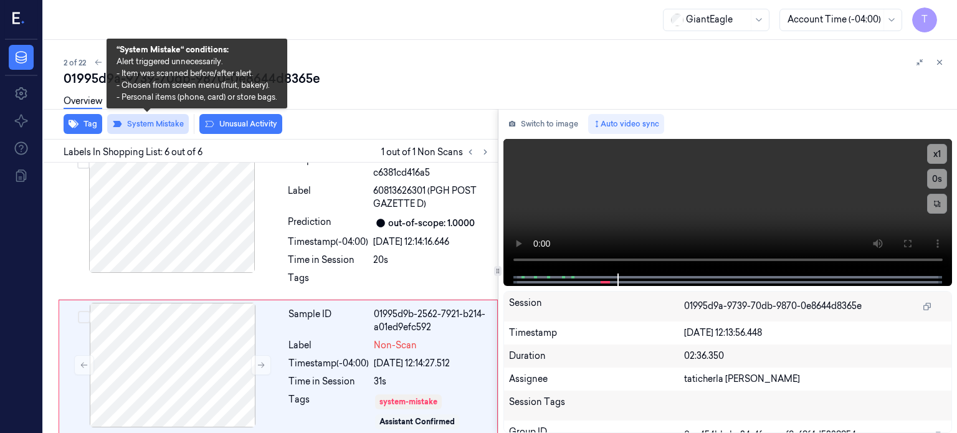
click at [153, 122] on button "System Mistake" at bounding box center [148, 124] width 82 height 20
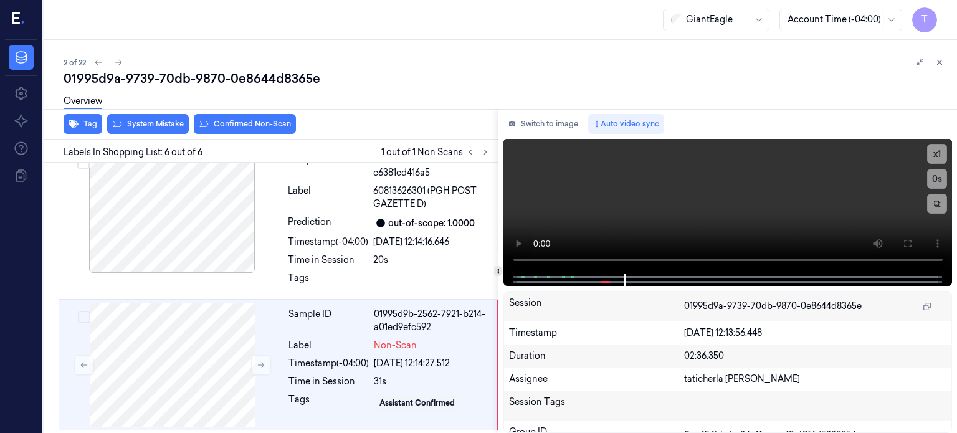
click at [156, 118] on div "Overview" at bounding box center [505, 103] width 883 height 32
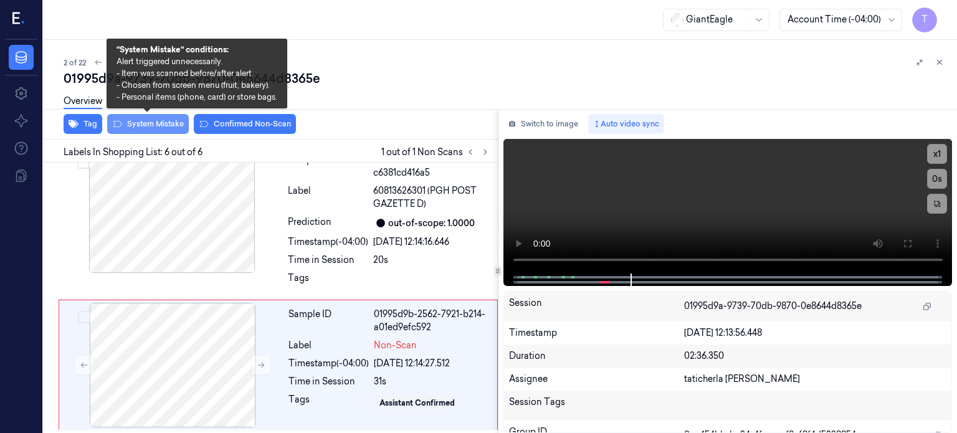
click at [153, 121] on button "System Mistake" at bounding box center [148, 124] width 82 height 20
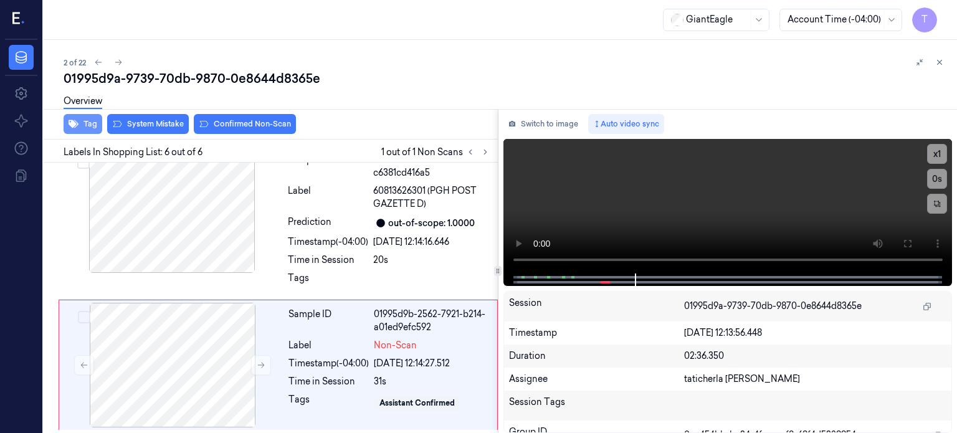
scroll to position [642, 0]
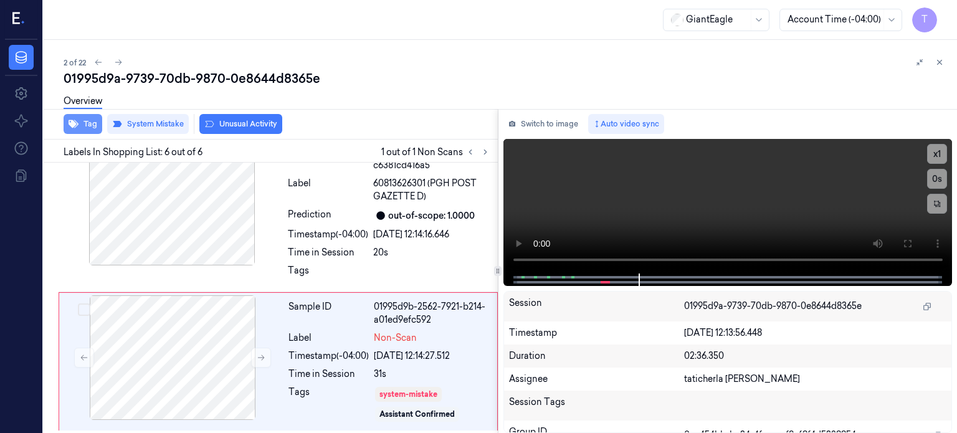
click at [91, 123] on button "Tag" at bounding box center [83, 124] width 39 height 20
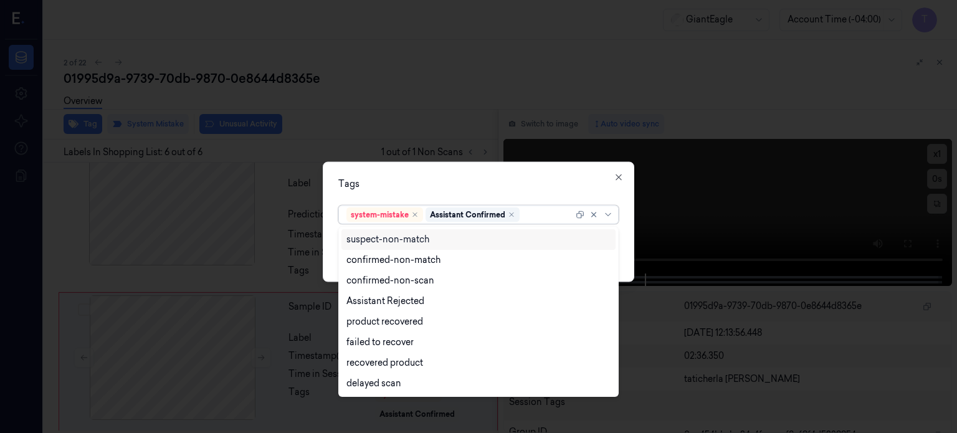
click at [533, 209] on div at bounding box center [547, 214] width 51 height 13
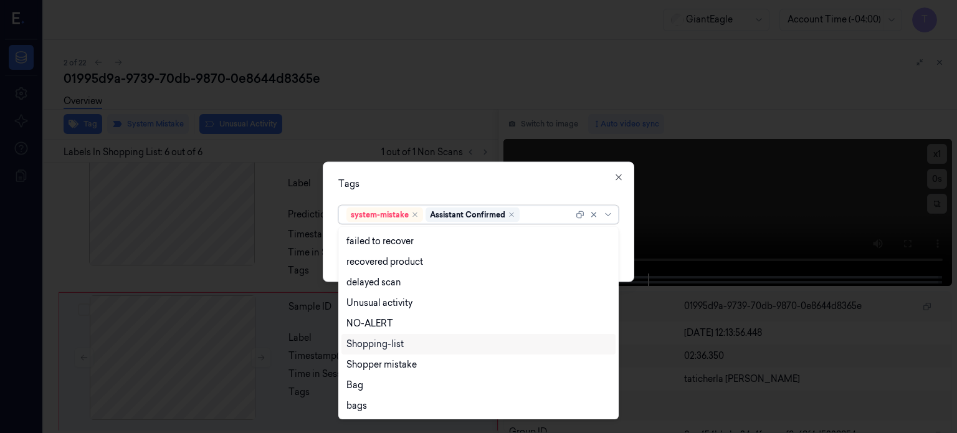
scroll to position [100, 0]
click at [394, 304] on div "Unusual activity" at bounding box center [379, 303] width 66 height 13
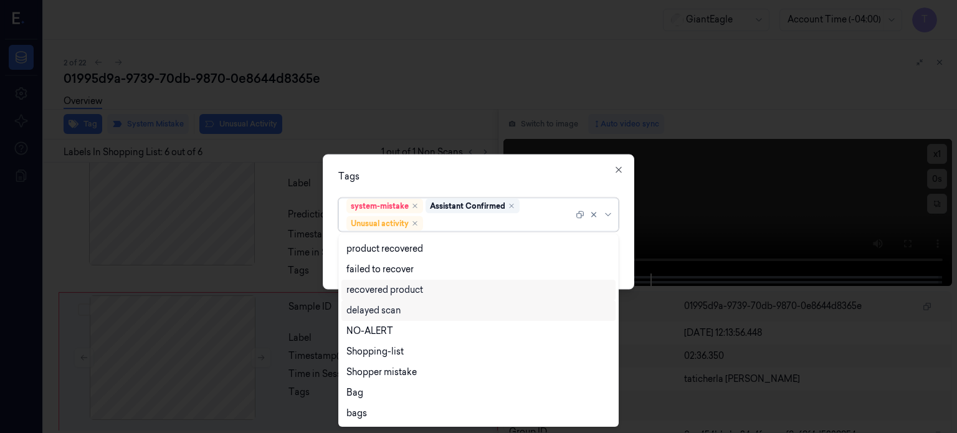
scroll to position [80, 0]
click at [528, 45] on div at bounding box center [478, 216] width 957 height 433
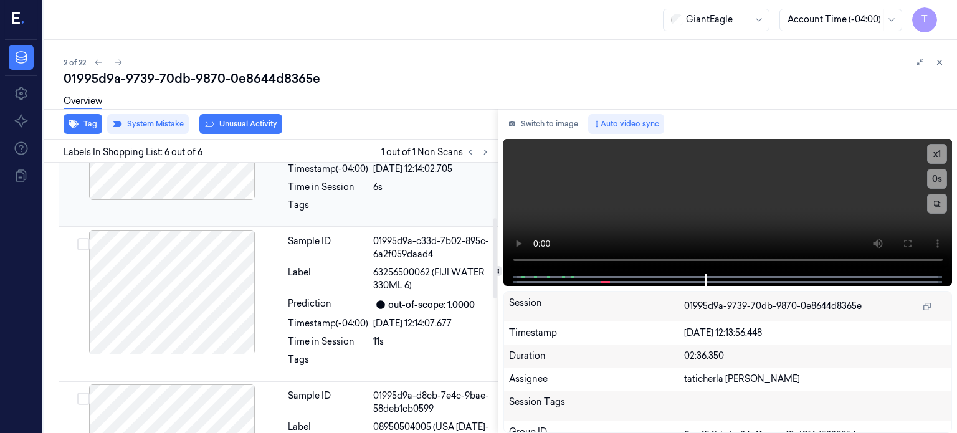
scroll to position [144, 0]
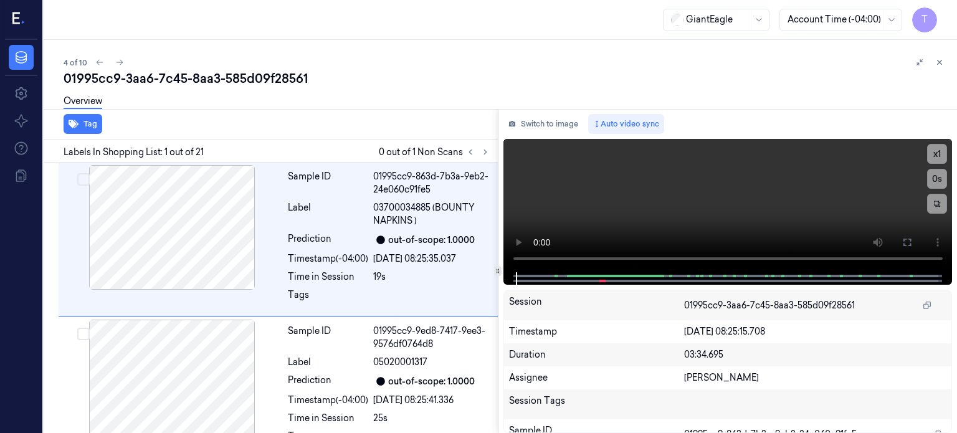
click at [207, 152] on div "Labels In Shopping List: 1 out of 21 0 out of 1 Non Scans" at bounding box center [268, 151] width 459 height 23
click at [209, 152] on div "Labels In Shopping List: 1 out of 21 0 out of 1 Non Scans" at bounding box center [268, 151] width 459 height 23
click at [114, 154] on span "Labels In Shopping List: 1 out of 21" at bounding box center [134, 152] width 140 height 13
drag, startPoint x: 157, startPoint y: 151, endPoint x: 178, endPoint y: 151, distance: 21.2
click at [160, 151] on span "Labels In Shopping List: 1 out of 21" at bounding box center [134, 152] width 140 height 13
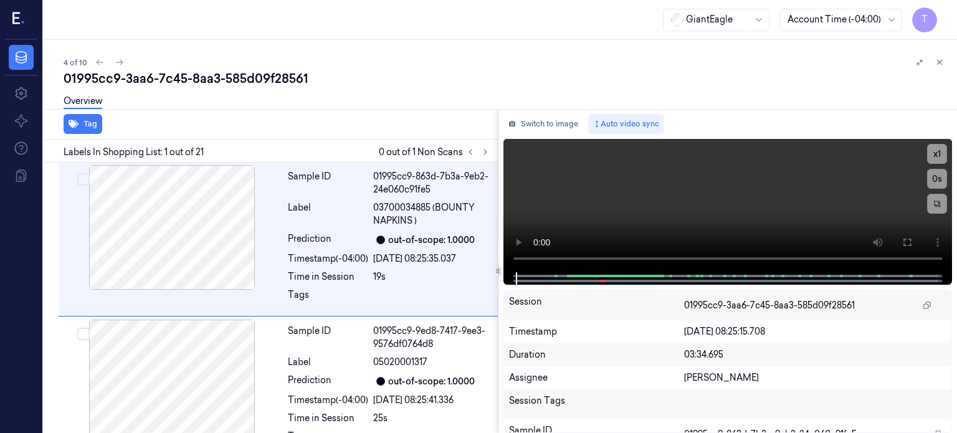
click at [199, 153] on span "Labels In Shopping List: 1 out of 21" at bounding box center [134, 152] width 140 height 13
drag, startPoint x: 213, startPoint y: 149, endPoint x: 257, endPoint y: 162, distance: 45.9
click at [222, 149] on div "Labels In Shopping List: 1 out of 21 0 out of 1 Non Scans" at bounding box center [268, 151] width 459 height 23
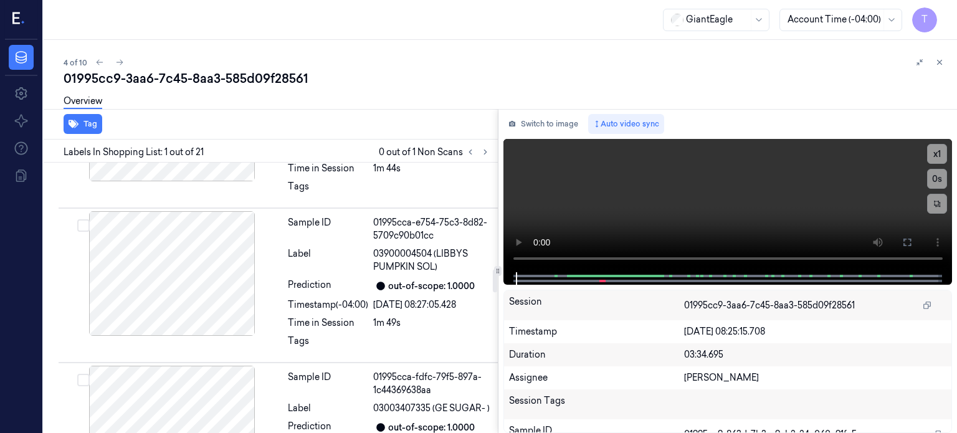
scroll to position [1246, 0]
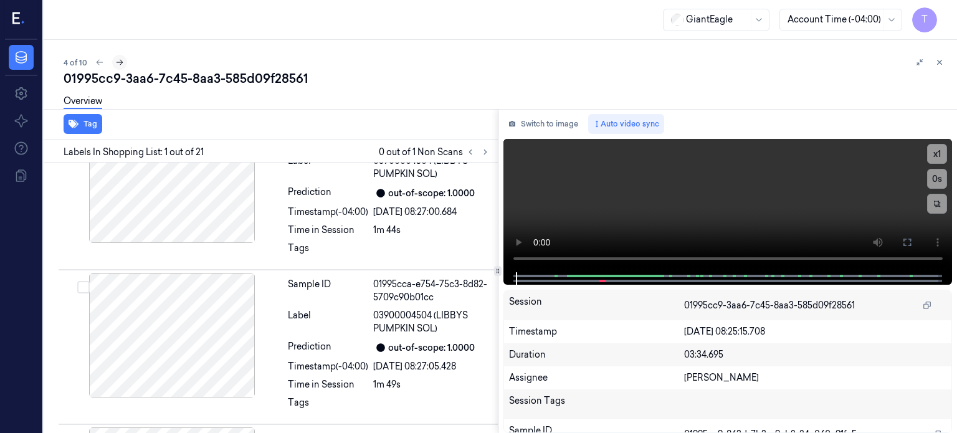
click at [118, 63] on icon at bounding box center [119, 62] width 9 height 9
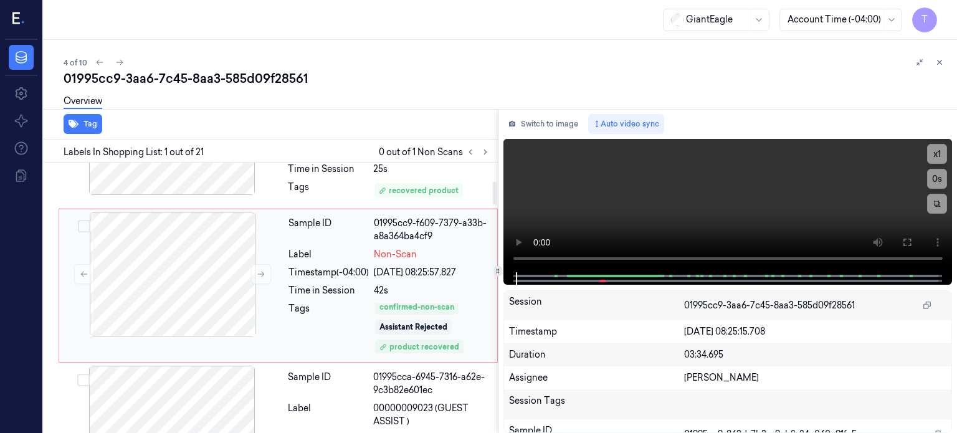
scroll to position [187, 0]
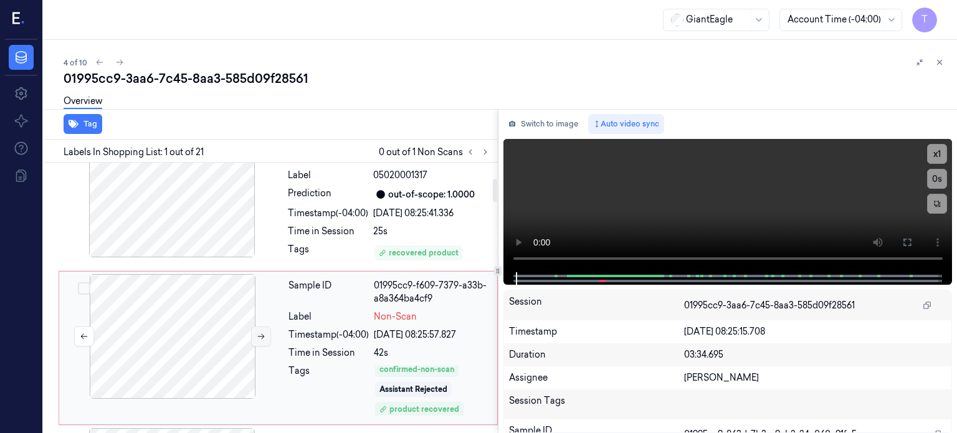
click at [259, 333] on icon at bounding box center [261, 336] width 9 height 9
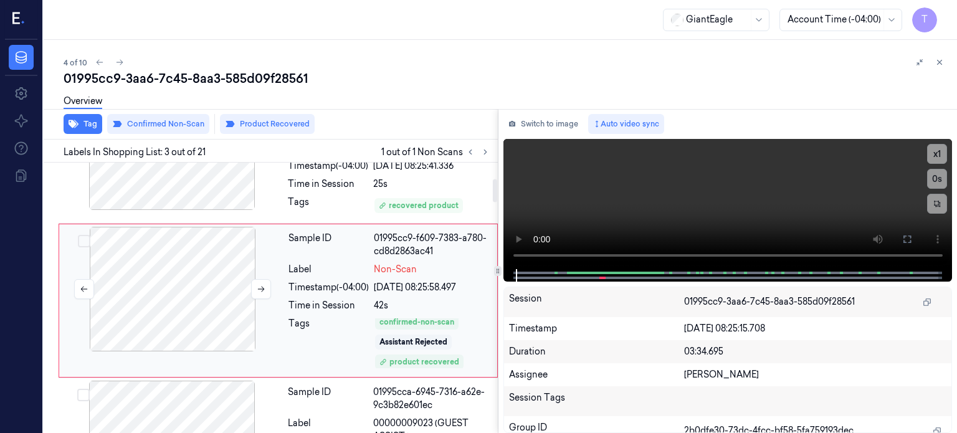
scroll to position [236, 0]
click at [262, 285] on icon at bounding box center [261, 288] width 7 height 6
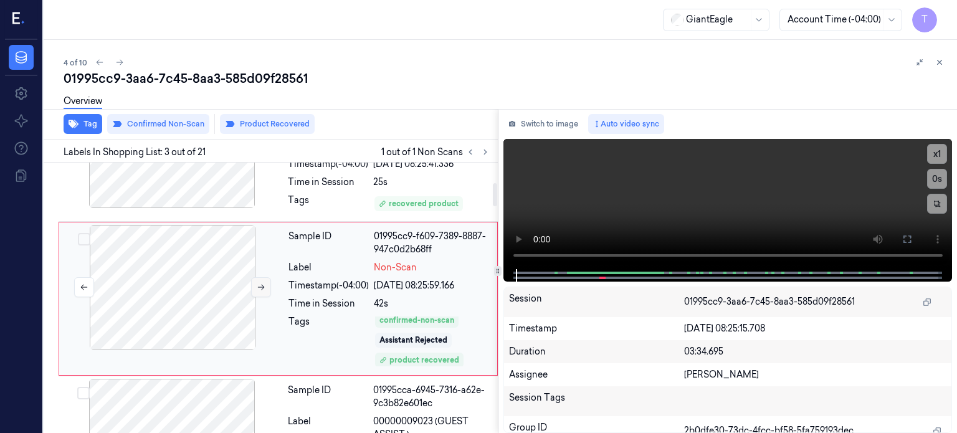
click at [262, 285] on icon at bounding box center [261, 288] width 7 height 6
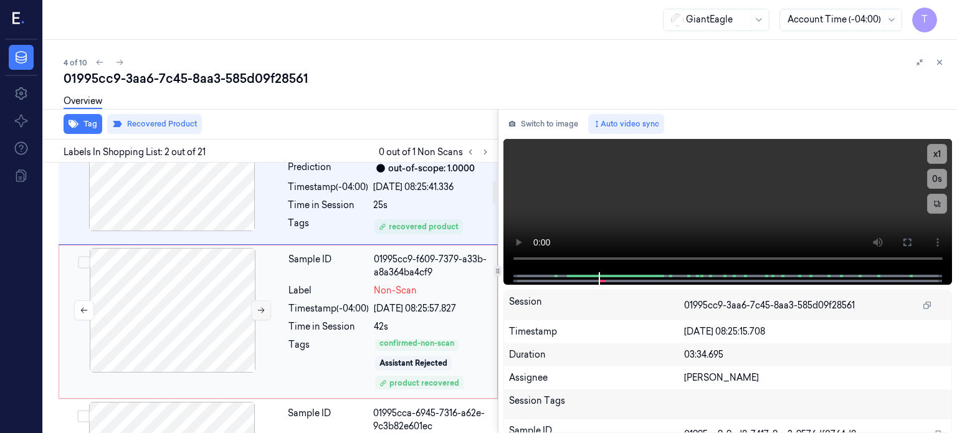
click at [262, 311] on icon at bounding box center [261, 310] width 9 height 9
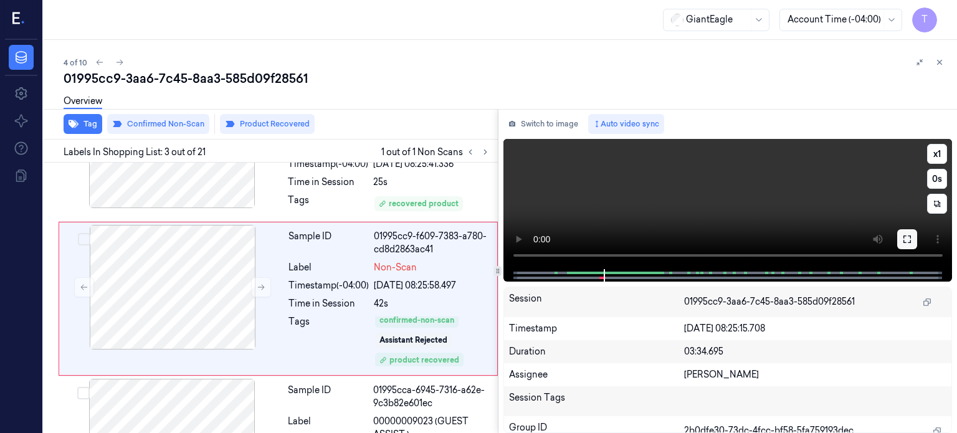
click at [910, 239] on icon at bounding box center [907, 239] width 10 height 10
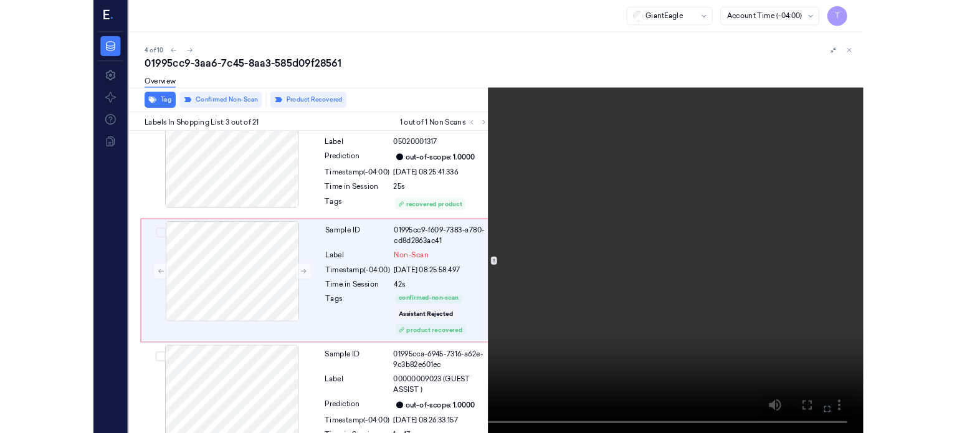
scroll to position [184, 0]
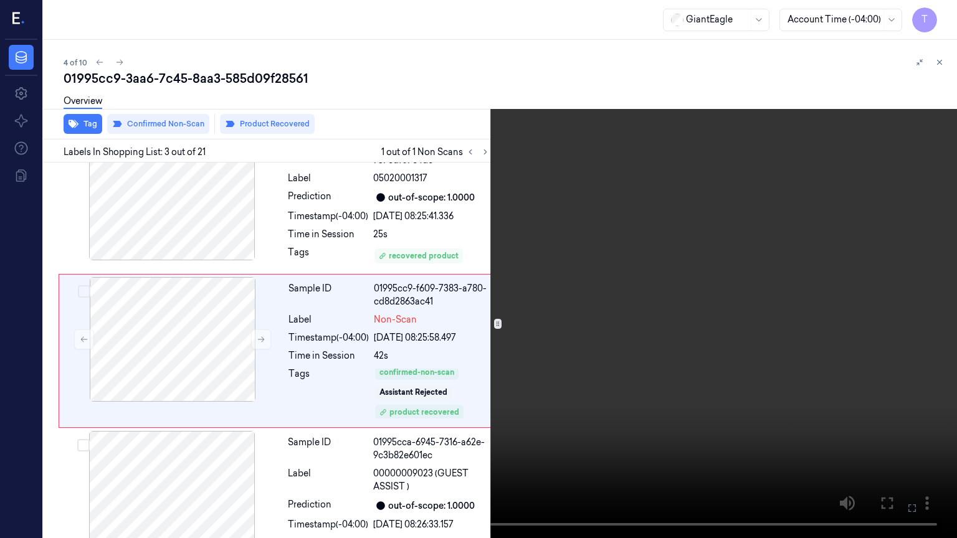
click at [0, 0] on icon at bounding box center [0, 0] width 0 height 0
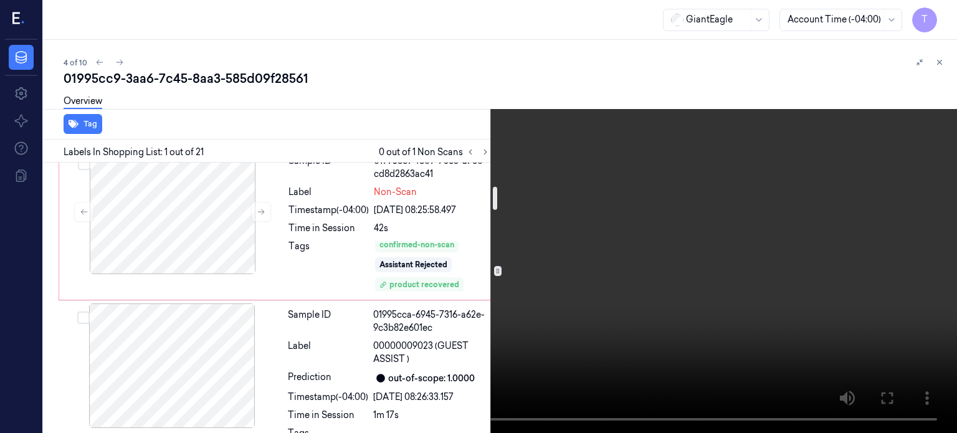
scroll to position [187, 0]
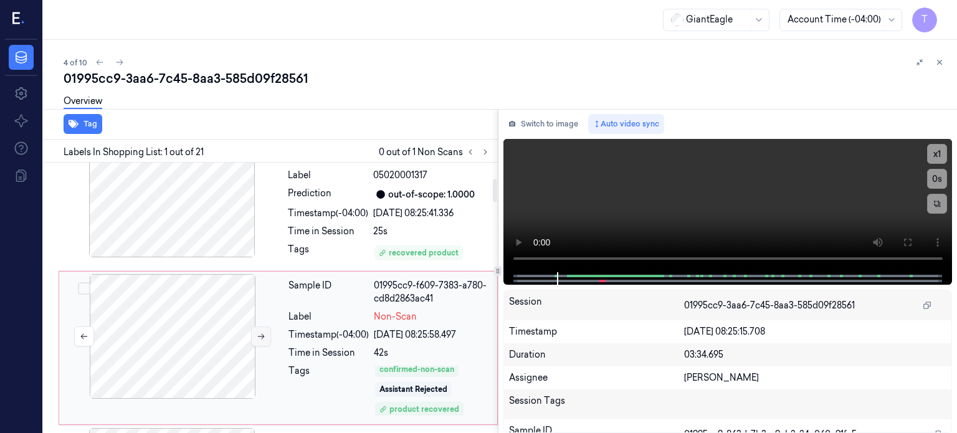
click at [262, 335] on icon at bounding box center [261, 337] width 7 height 6
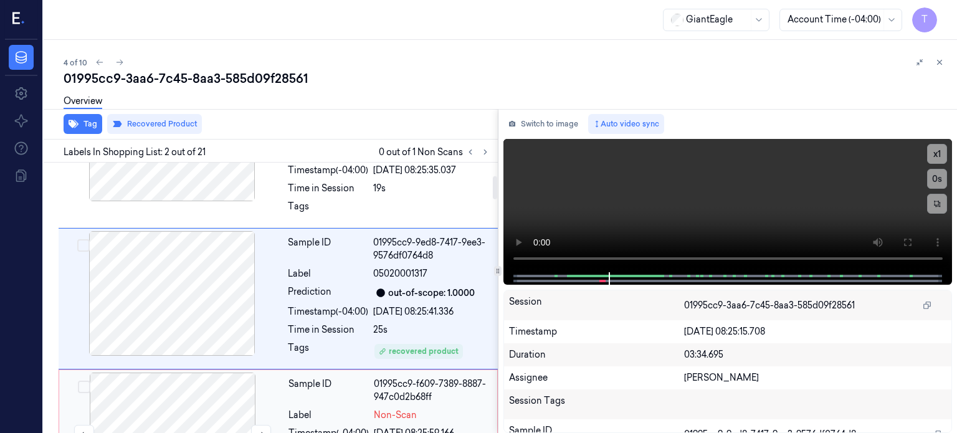
scroll to position [275, 0]
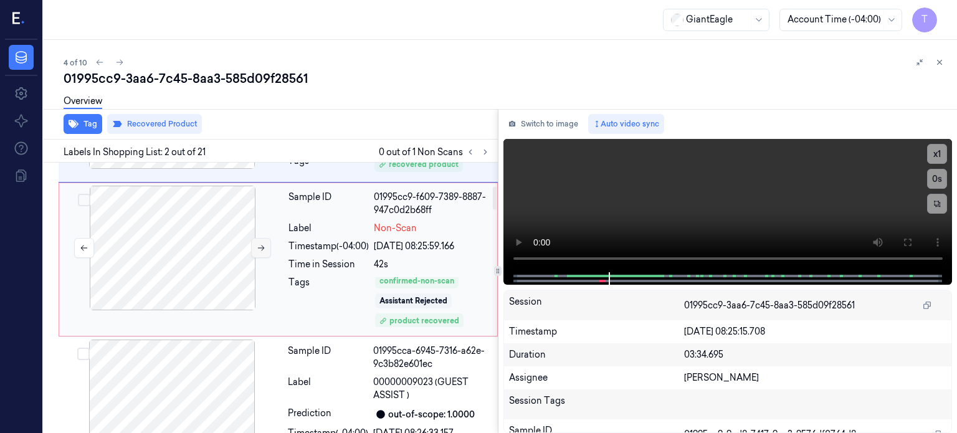
click at [260, 244] on icon at bounding box center [261, 248] width 9 height 9
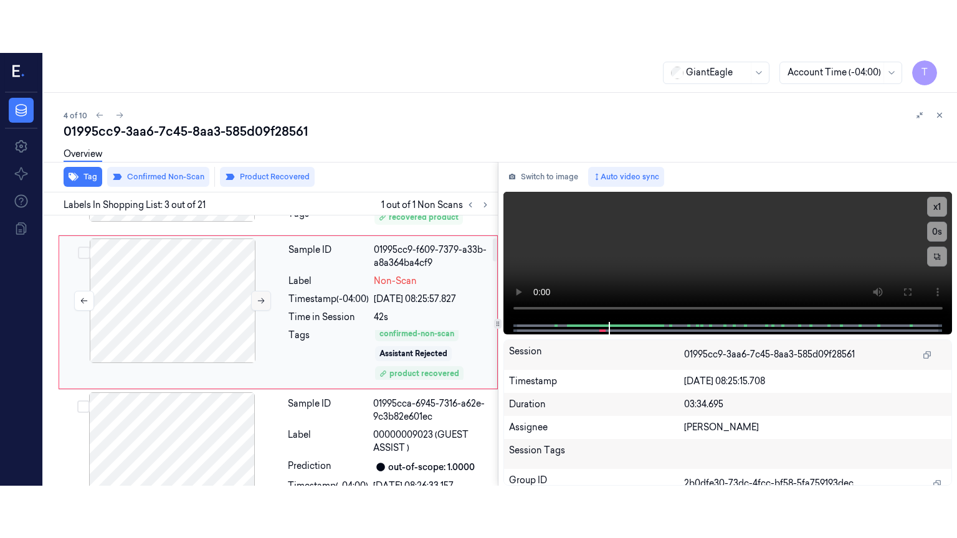
scroll to position [236, 0]
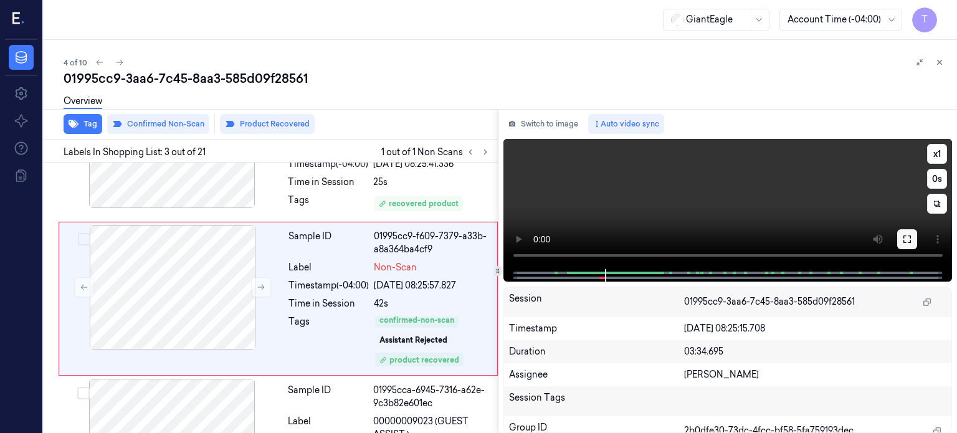
click at [909, 239] on icon at bounding box center [907, 239] width 10 height 10
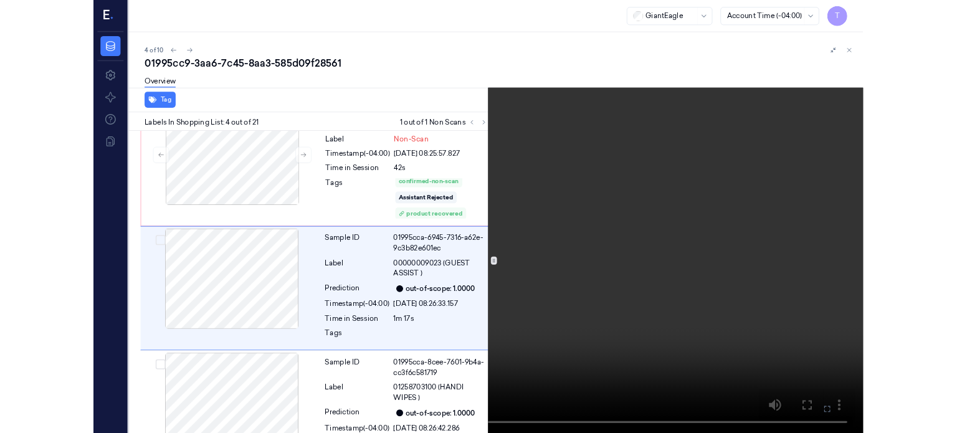
scroll to position [337, 0]
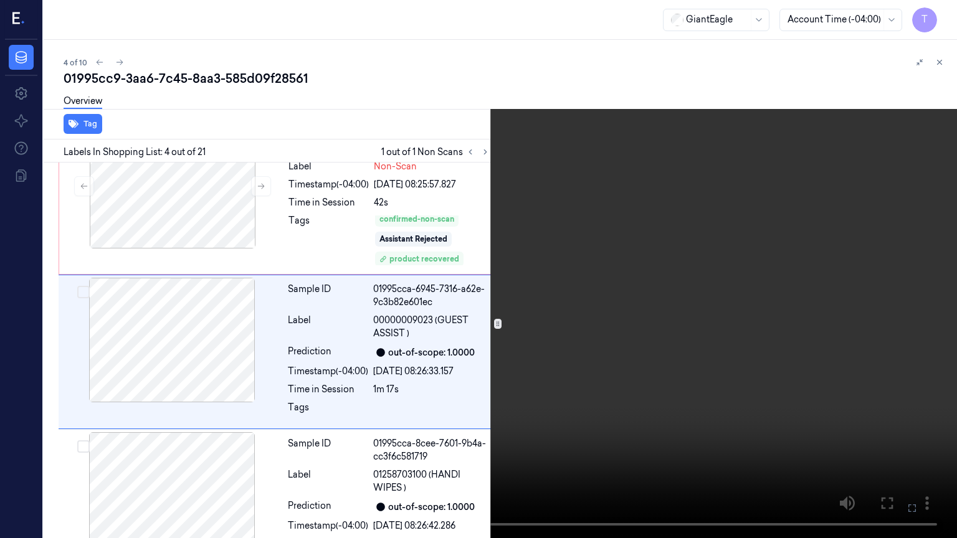
click at [0, 0] on icon at bounding box center [0, 0] width 0 height 0
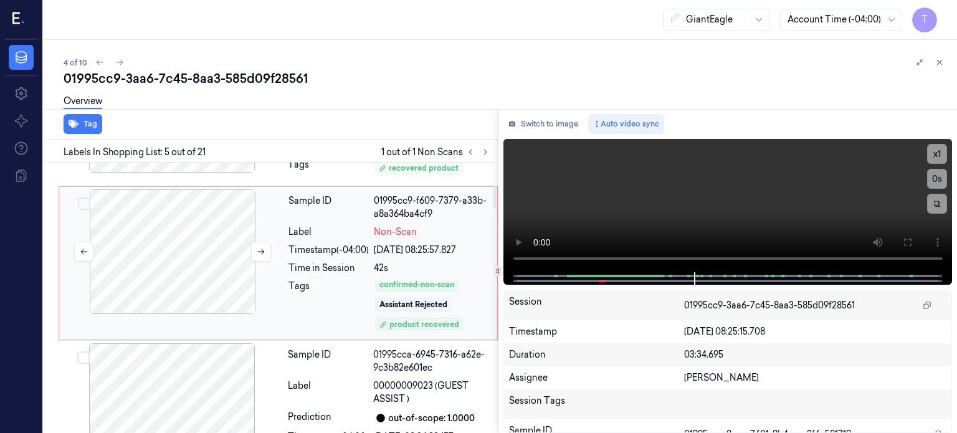
click at [196, 242] on div at bounding box center [173, 251] width 222 height 125
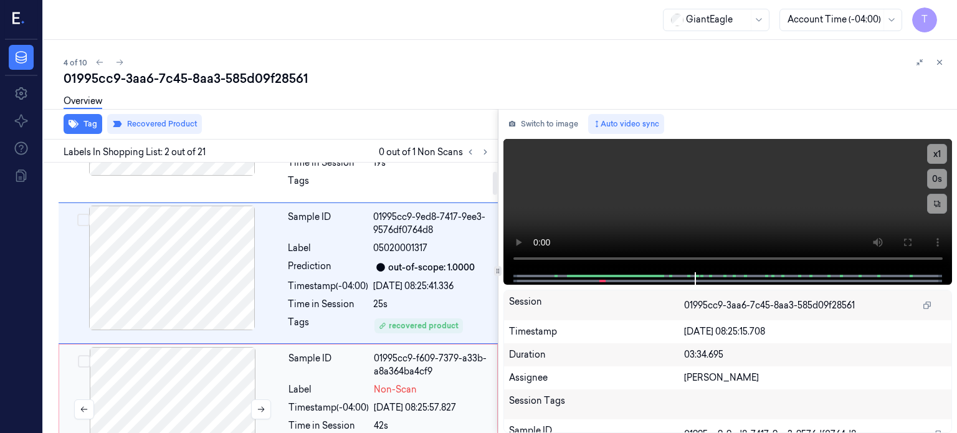
scroll to position [88, 0]
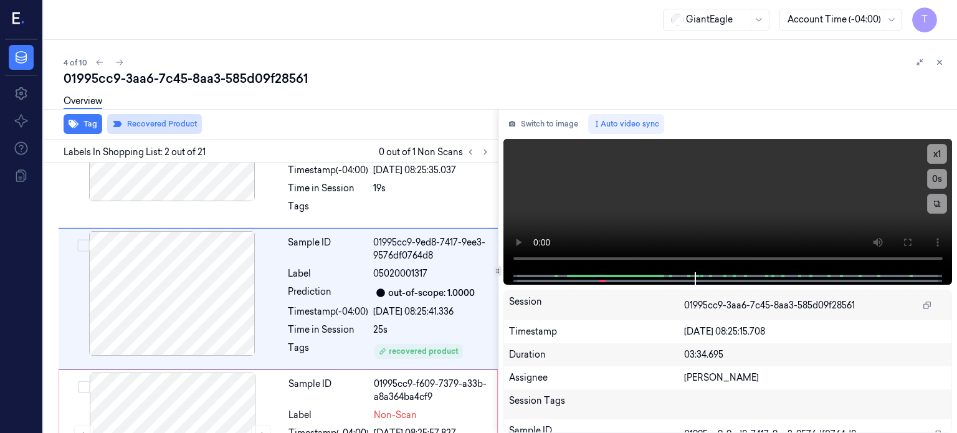
click at [145, 128] on button "Recovered Product" at bounding box center [154, 124] width 95 height 20
click at [134, 127] on div "Tag" at bounding box center [268, 124] width 459 height 31
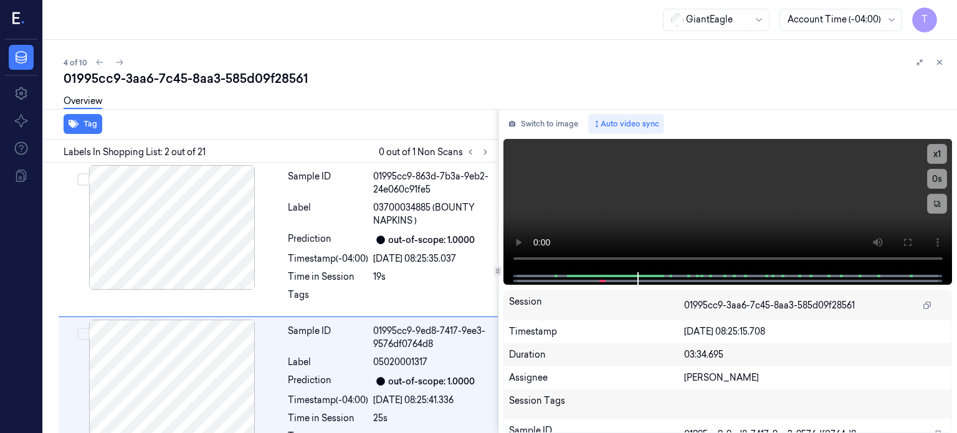
click at [168, 124] on div "Tag" at bounding box center [268, 124] width 459 height 31
click at [137, 94] on div "Overview" at bounding box center [505, 103] width 883 height 32
click at [136, 93] on div "Overview" at bounding box center [505, 103] width 883 height 32
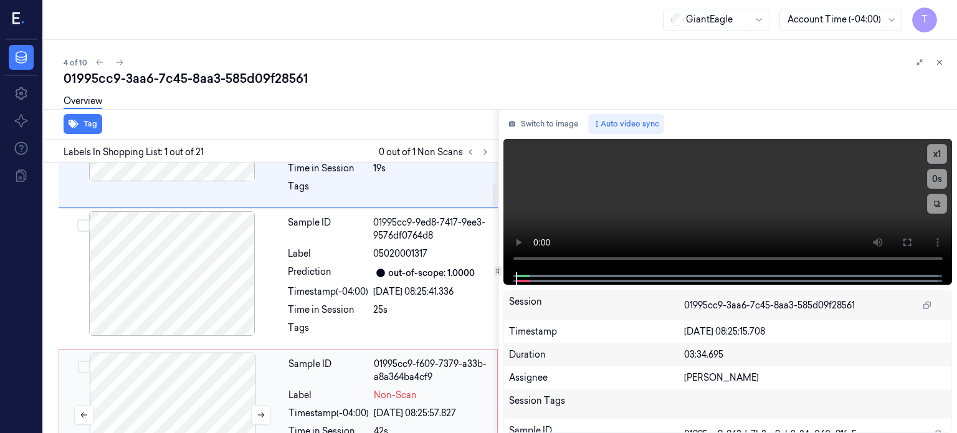
scroll to position [249, 0]
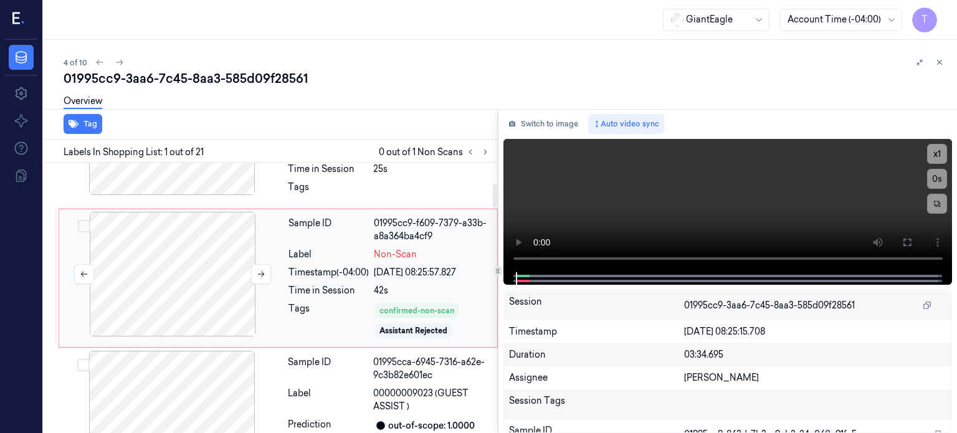
click at [179, 249] on div at bounding box center [173, 274] width 222 height 125
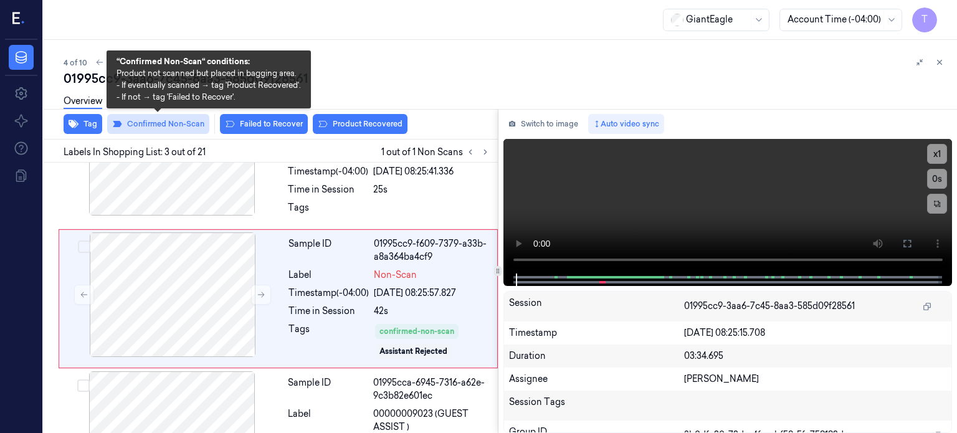
click at [174, 125] on button "Confirmed Non-Scan" at bounding box center [158, 124] width 102 height 20
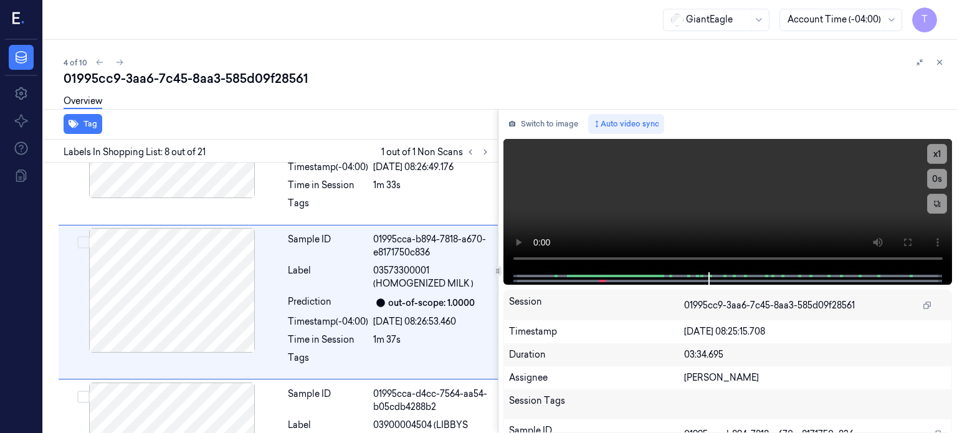
scroll to position [984, 0]
